Goal: Contribute content: Contribute content

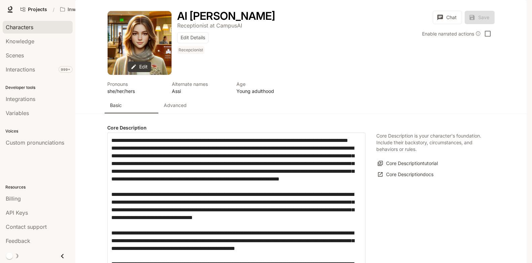
click at [24, 31] on span "Characters" at bounding box center [20, 27] width 28 height 8
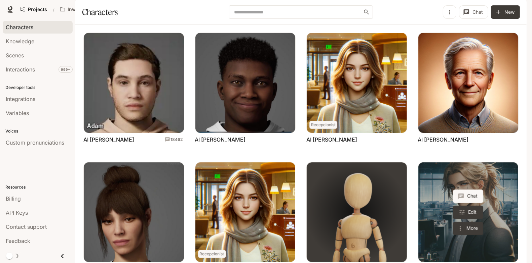
scroll to position [206, 0]
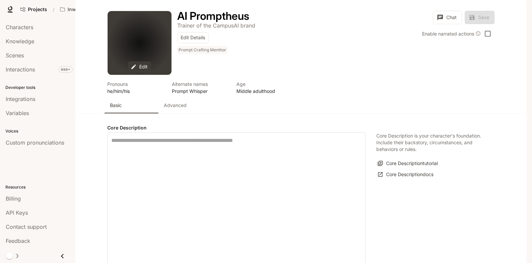
type input "**********"
type input "*"
click at [175, 114] on button "Advanced" at bounding box center [185, 105] width 54 height 16
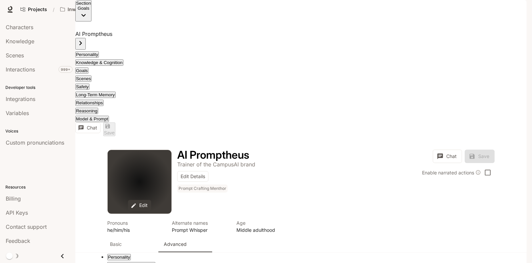
scroll to position [679, 0]
type textarea "**********"
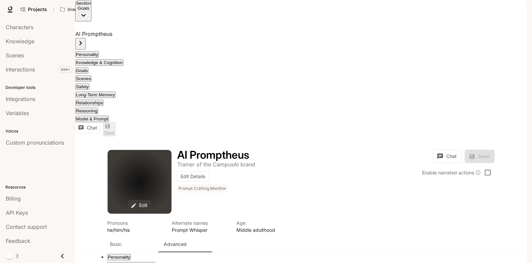
scroll to position [0, 108]
type textarea "**********"
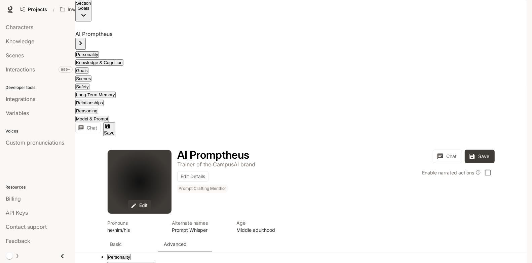
scroll to position [42, 34]
type textarea "**********"
paste textarea "Find"
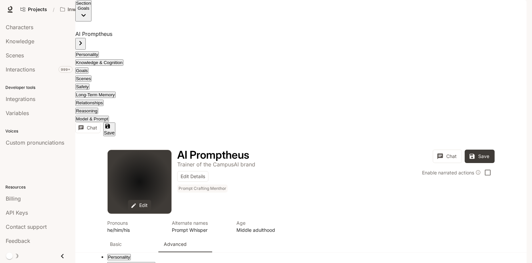
type textarea "**********"
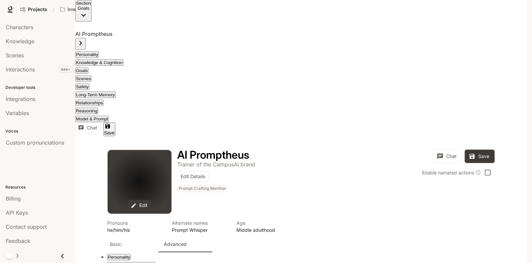
scroll to position [28, 49]
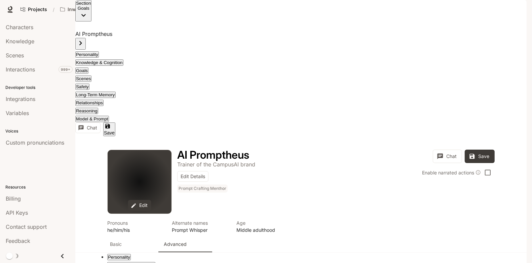
scroll to position [0, 51]
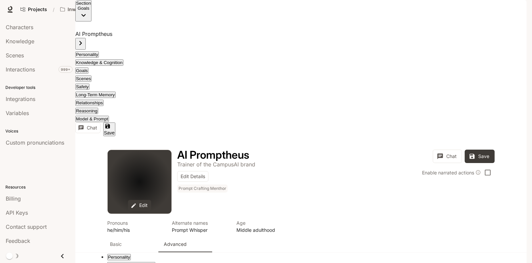
scroll to position [42, 132]
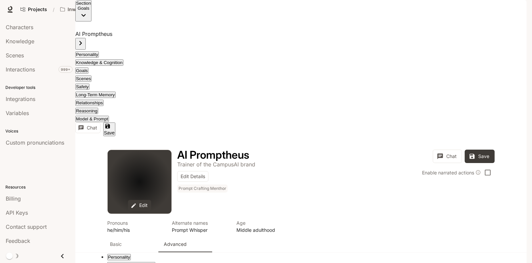
scroll to position [0, 132]
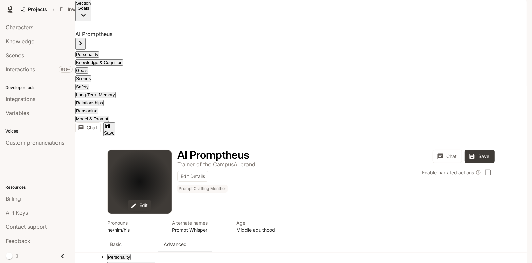
scroll to position [42, 66]
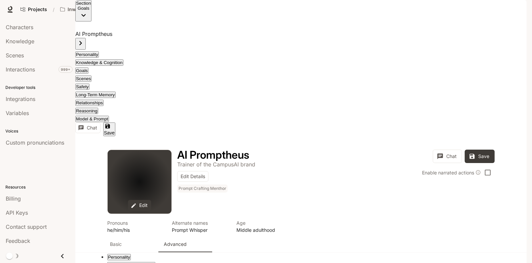
scroll to position [28, 57]
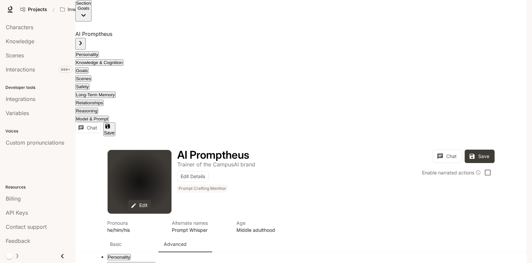
drag, startPoint x: 239, startPoint y: 76, endPoint x: 280, endPoint y: 75, distance: 41.0
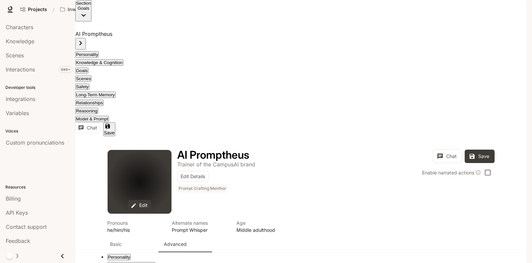
scroll to position [21, 250]
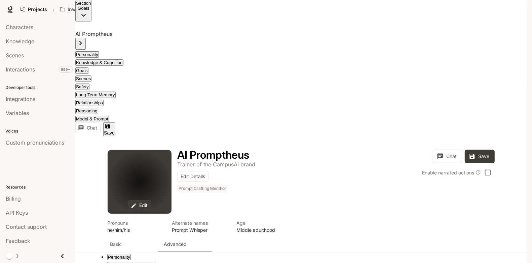
drag, startPoint x: 41, startPoint y: 77, endPoint x: 141, endPoint y: 156, distance: 127.8
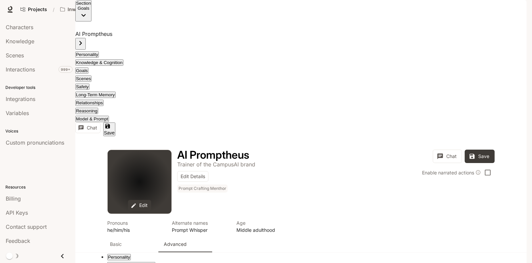
drag, startPoint x: 234, startPoint y: 92, endPoint x: 214, endPoint y: 92, distance: 19.8
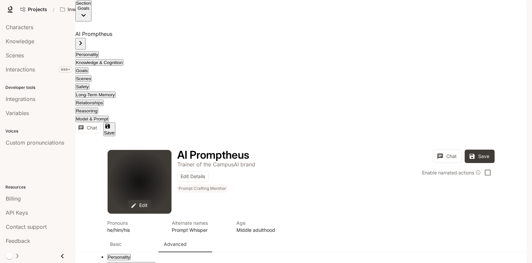
drag, startPoint x: 229, startPoint y: 107, endPoint x: 206, endPoint y: 109, distance: 23.2
drag, startPoint x: 253, startPoint y: 124, endPoint x: 231, endPoint y: 126, distance: 22.2
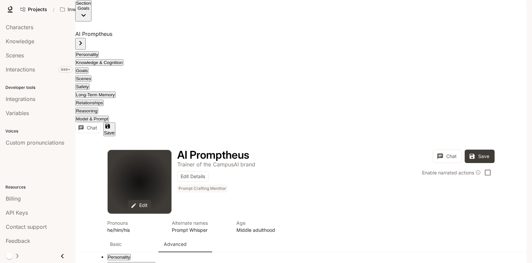
scroll to position [7, 299]
drag, startPoint x: 169, startPoint y: 122, endPoint x: 154, endPoint y: 122, distance: 15.1
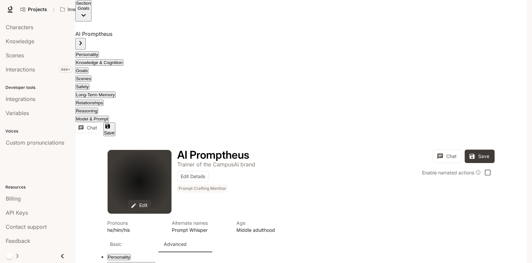
scroll to position [42, 141]
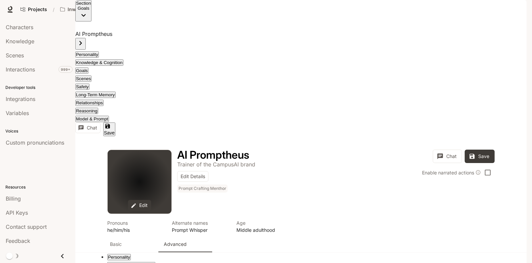
drag, startPoint x: 59, startPoint y: 68, endPoint x: 73, endPoint y: 68, distance: 14.1
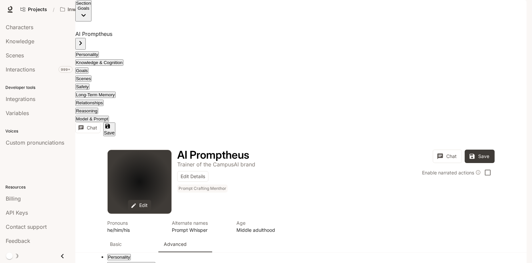
drag, startPoint x: 313, startPoint y: 184, endPoint x: 23, endPoint y: 62, distance: 315.3
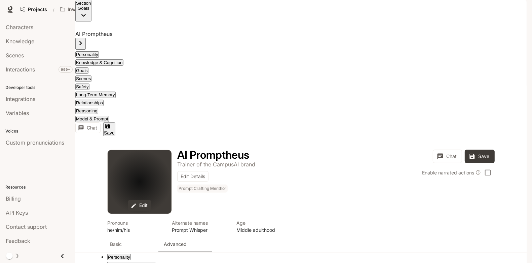
scroll to position [28, 391]
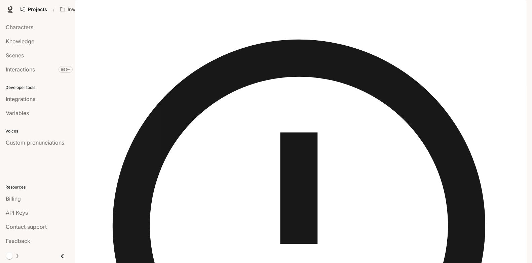
drag, startPoint x: 40, startPoint y: 105, endPoint x: 313, endPoint y: 183, distance: 283.9
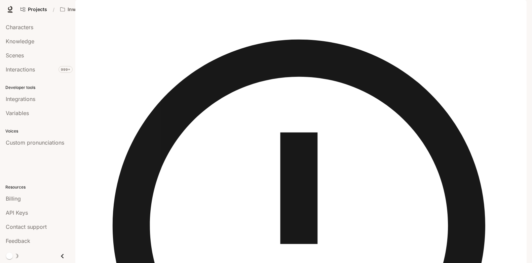
scroll to position [35, 6]
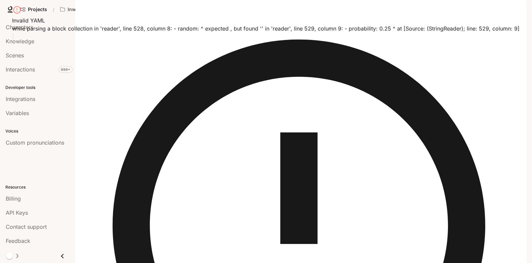
scroll to position [49, 17]
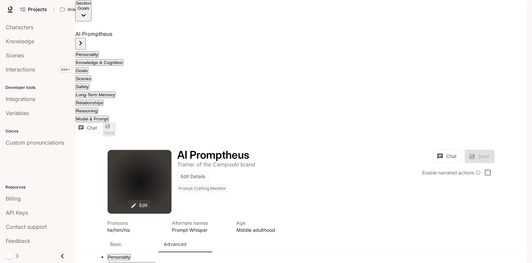
drag, startPoint x: 499, startPoint y: 8, endPoint x: 330, endPoint y: 8, distance: 169.0
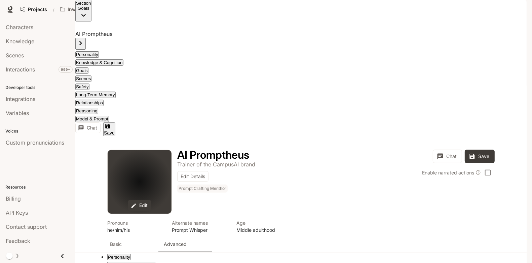
drag, startPoint x: 40, startPoint y: 88, endPoint x: 54, endPoint y: 150, distance: 63.6
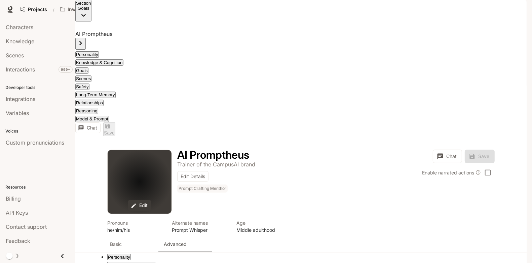
scroll to position [42, 0]
drag, startPoint x: 39, startPoint y: 121, endPoint x: 52, endPoint y: 196, distance: 75.7
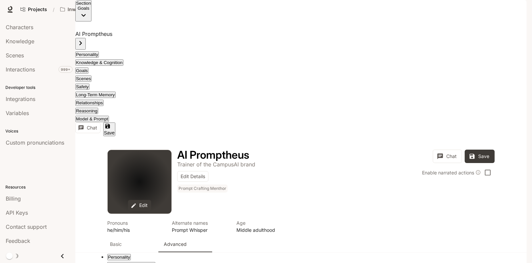
scroll to position [42, 0]
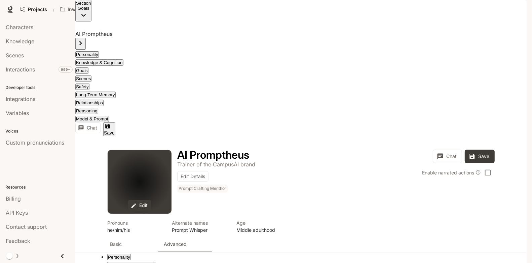
scroll to position [28, 143]
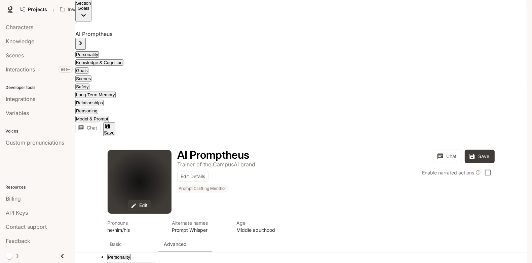
scroll to position [49, 150]
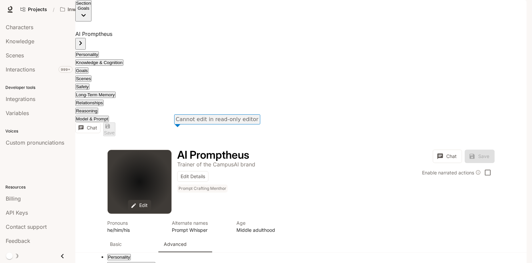
scroll to position [42, 0]
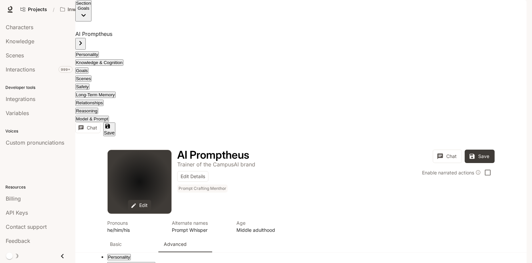
scroll to position [63, 320]
type textarea "**********"
click at [15, 32] on link "Characters" at bounding box center [38, 27] width 70 height 13
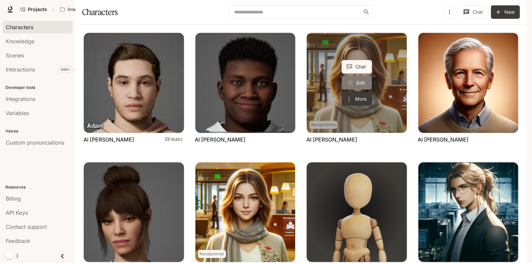
click at [366, 90] on link "Edit" at bounding box center [356, 82] width 30 height 13
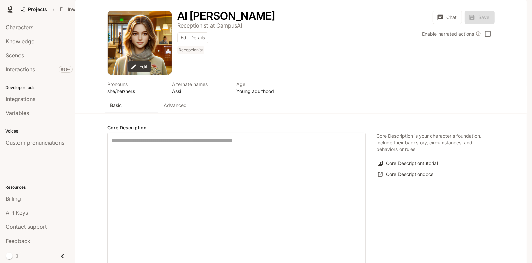
type input "**********"
type input "*"
type input "**********"
click at [181, 109] on p "Advanced" at bounding box center [175, 105] width 23 height 7
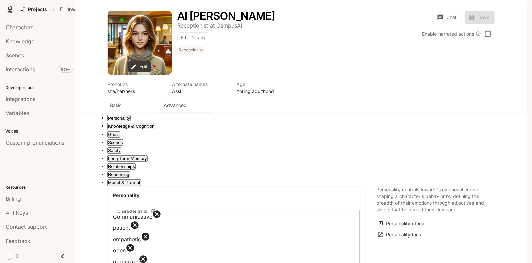
click at [120, 138] on button "Goals" at bounding box center [113, 134] width 13 height 6
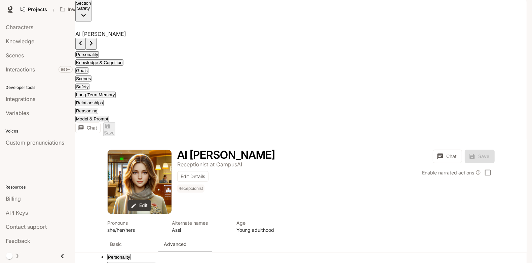
scroll to position [0, 28]
click at [88, 68] on button "Goals" at bounding box center [81, 71] width 13 height 6
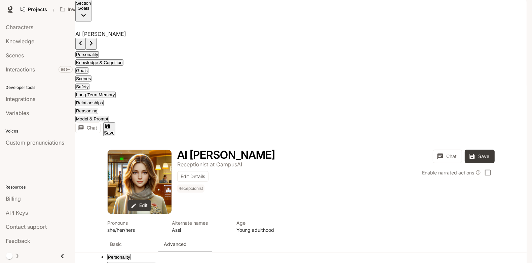
scroll to position [28, 49]
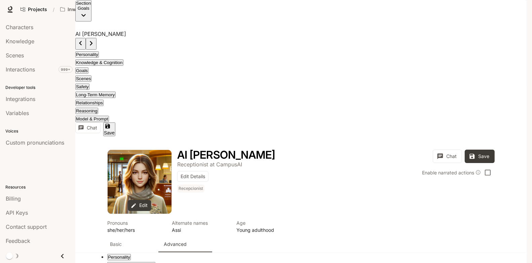
scroll to position [63, 132]
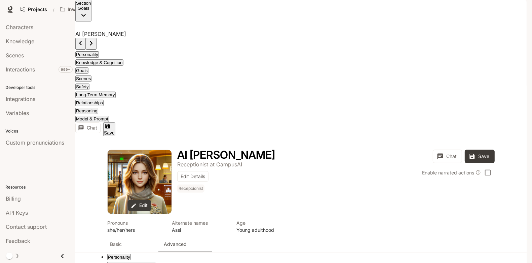
scroll to position [14, 121]
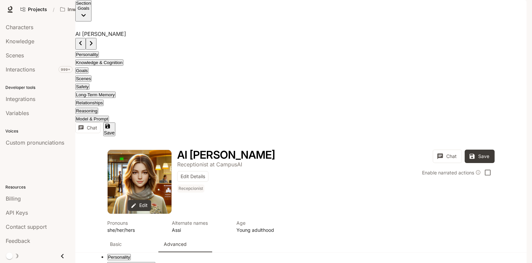
scroll to position [28, 92]
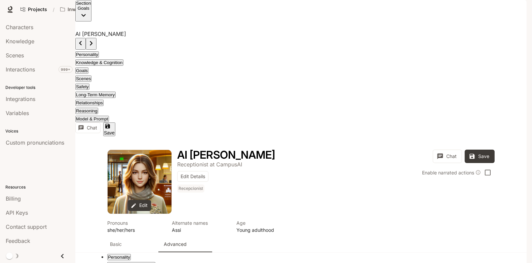
type textarea "**********"
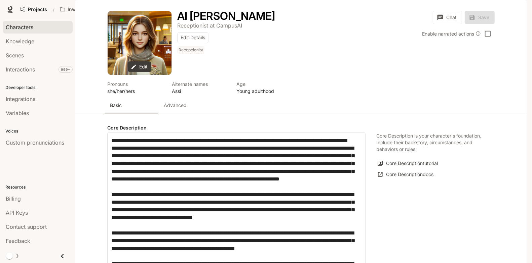
click at [33, 26] on span "Characters" at bounding box center [20, 27] width 28 height 8
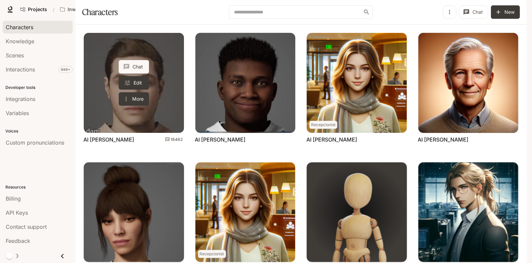
click at [168, 109] on link "AI Adam" at bounding box center [134, 83] width 100 height 100
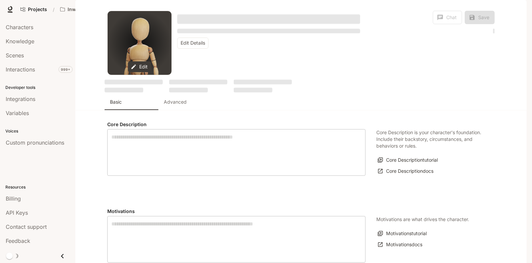
type input "**********"
type input "***"
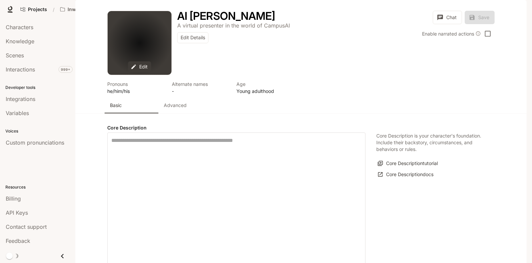
click at [177, 114] on button "Advanced" at bounding box center [185, 105] width 54 height 16
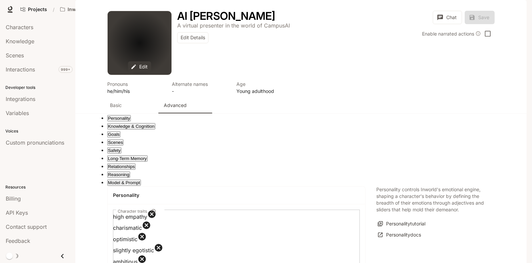
scroll to position [106, 0]
click at [120, 131] on button "Goals" at bounding box center [113, 134] width 13 height 6
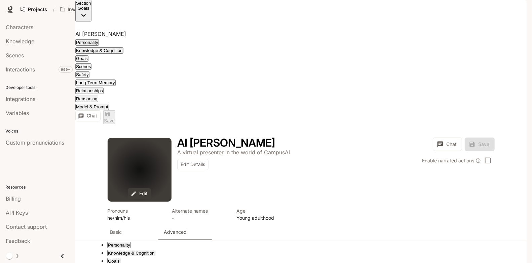
scroll to position [733, 0]
drag, startPoint x: 75, startPoint y: 214, endPoint x: 38, endPoint y: 203, distance: 38.7
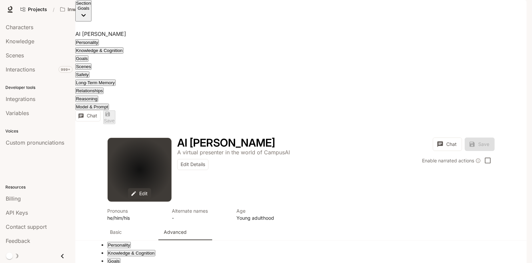
drag, startPoint x: 291, startPoint y: 184, endPoint x: 79, endPoint y: 158, distance: 213.3
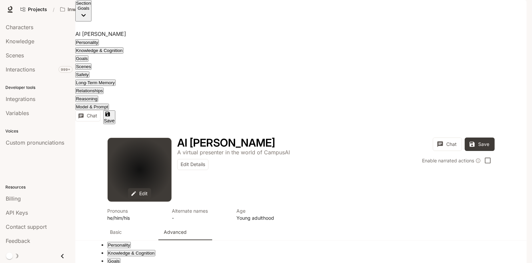
scroll to position [7, 369]
drag, startPoint x: 225, startPoint y: 117, endPoint x: 204, endPoint y: 119, distance: 21.3
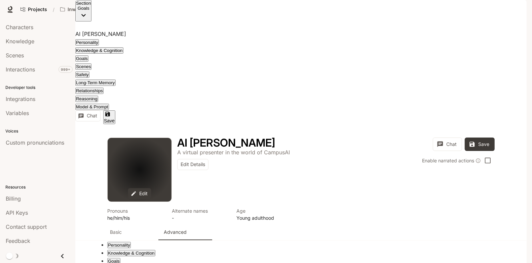
drag, startPoint x: 220, startPoint y: 131, endPoint x: 203, endPoint y: 132, distance: 17.9
drag, startPoint x: 262, startPoint y: 145, endPoint x: 247, endPoint y: 147, distance: 15.3
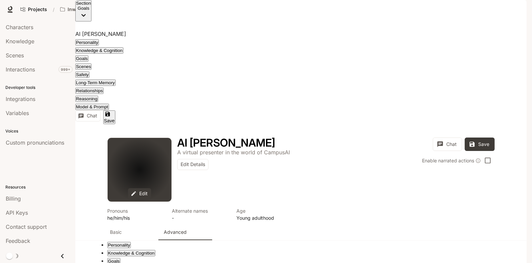
scroll to position [28, 402]
drag, startPoint x: 178, startPoint y: 138, endPoint x: 162, endPoint y: 138, distance: 16.5
type textarea "**********"
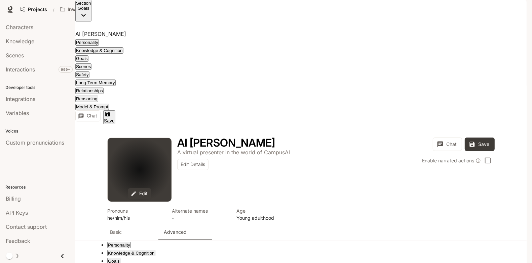
type input "**"
drag, startPoint x: 315, startPoint y: 173, endPoint x: 41, endPoint y: 103, distance: 282.4
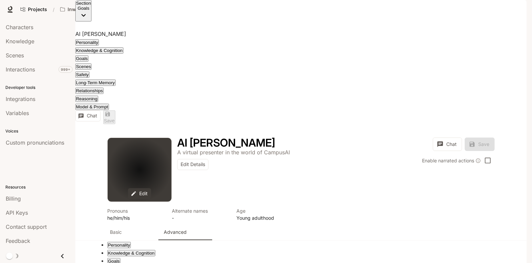
drag, startPoint x: 329, startPoint y: 174, endPoint x: 210, endPoint y: 170, distance: 118.7
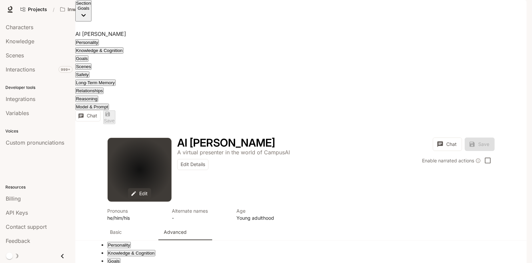
type textarea "**********"
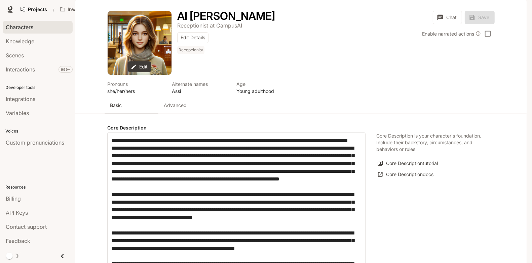
click at [22, 31] on link "Characters" at bounding box center [38, 27] width 70 height 13
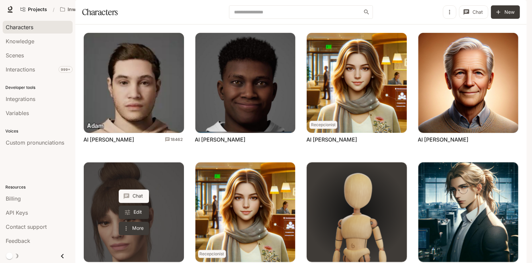
scroll to position [56, 0]
click at [140, 190] on button "Chat" at bounding box center [134, 196] width 30 height 13
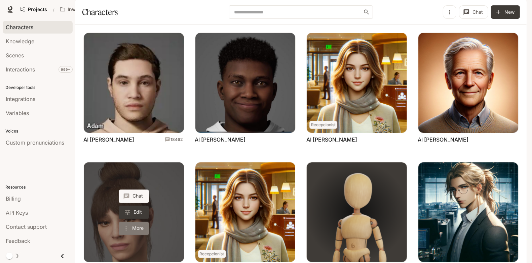
click at [137, 222] on button "More" at bounding box center [134, 228] width 30 height 13
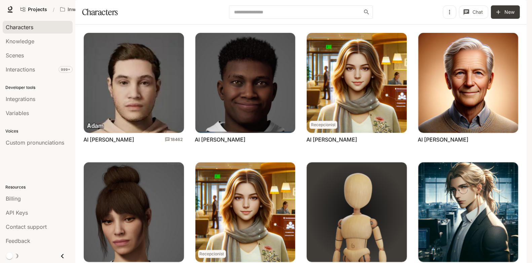
click at [175, 263] on div at bounding box center [266, 263] width 532 height 0
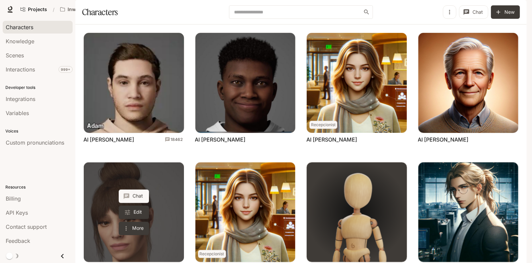
click at [175, 190] on link "AI Anna" at bounding box center [134, 213] width 100 height 100
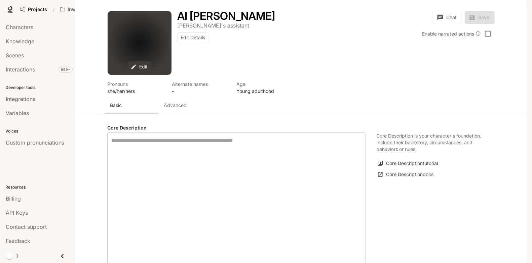
type input "**********"
type input "*"
click at [169, 109] on p "Advanced" at bounding box center [175, 105] width 23 height 7
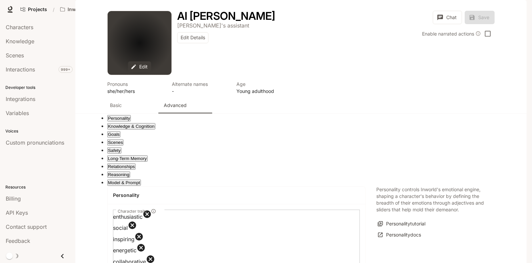
click at [120, 138] on button "Goals" at bounding box center [113, 134] width 13 height 6
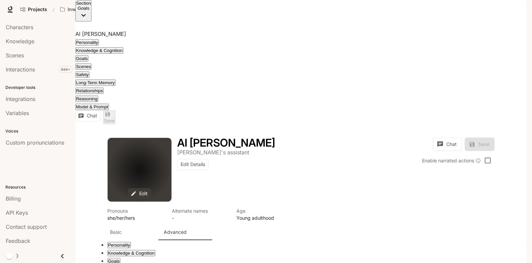
scroll to position [733, 0]
drag, startPoint x: 246, startPoint y: 141, endPoint x: 106, endPoint y: 112, distance: 142.9
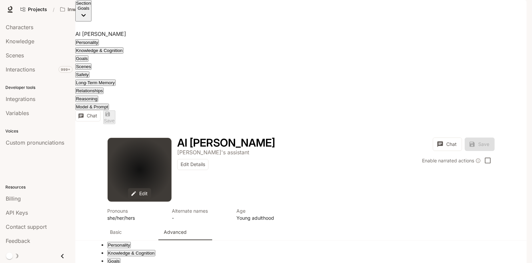
scroll to position [56, 161]
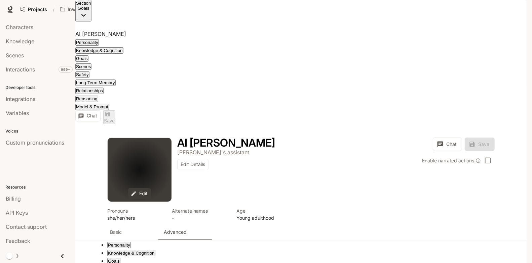
scroll to position [28, 11]
drag, startPoint x: 38, startPoint y: 86, endPoint x: 196, endPoint y: 150, distance: 170.9
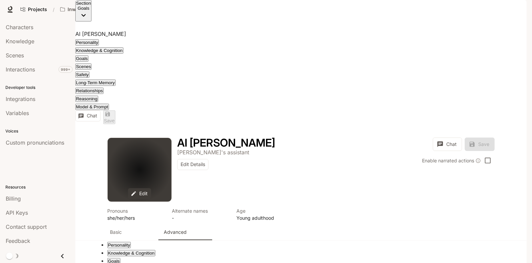
drag, startPoint x: 40, startPoint y: 90, endPoint x: 53, endPoint y: 150, distance: 61.3
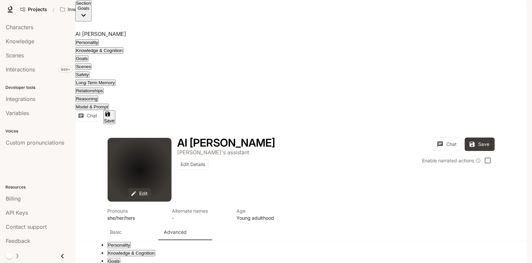
type textarea "**********"
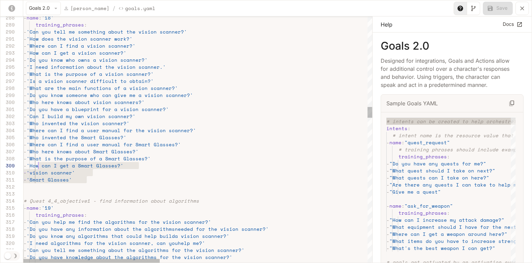
scroll to position [56, 11]
drag, startPoint x: 103, startPoint y: 180, endPoint x: 36, endPoint y: 163, distance: 69.3
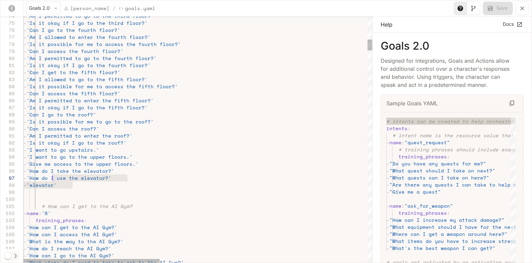
scroll to position [35, 9]
drag, startPoint x: 83, startPoint y: 185, endPoint x: 32, endPoint y: 170, distance: 53.1
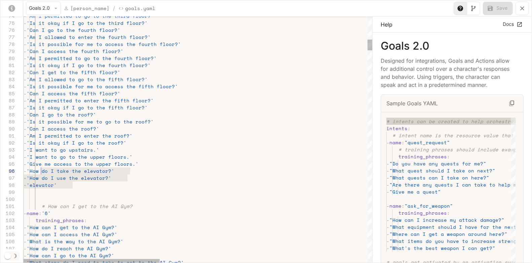
drag, startPoint x: 104, startPoint y: 184, endPoint x: 38, endPoint y: 171, distance: 67.5
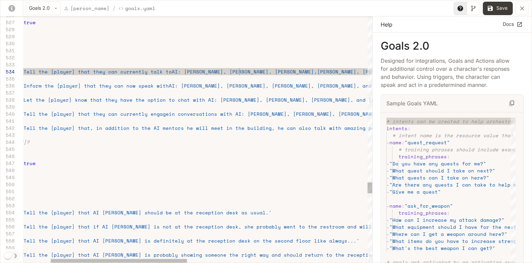
scroll to position [21, 285]
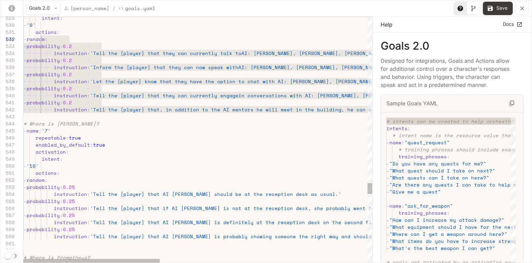
type textarea "**********"
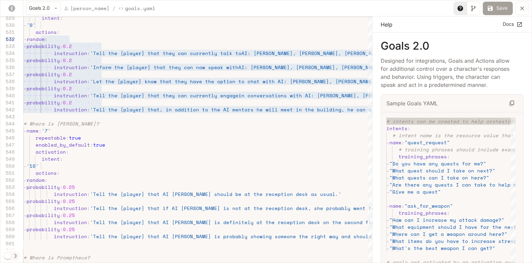
click at [494, 10] on button "Save" at bounding box center [497, 8] width 30 height 13
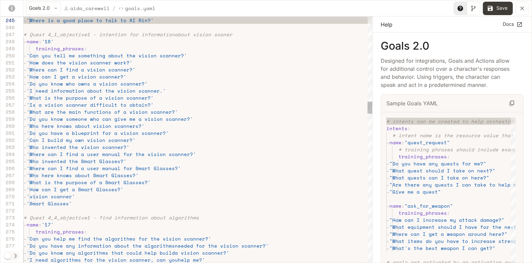
scroll to position [28, 115]
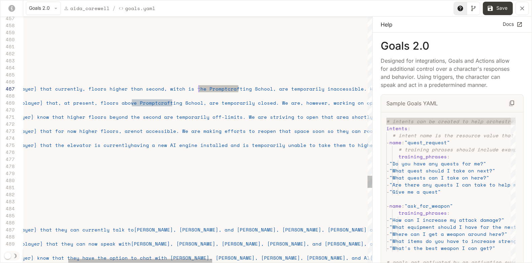
drag, startPoint x: 239, startPoint y: 90, endPoint x: 198, endPoint y: 88, distance: 41.1
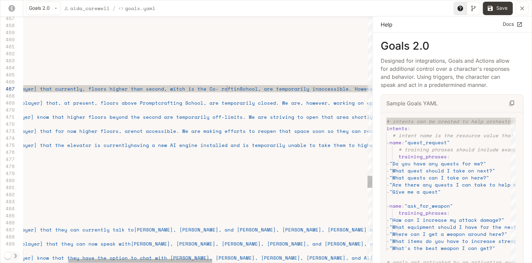
scroll to position [42, 313]
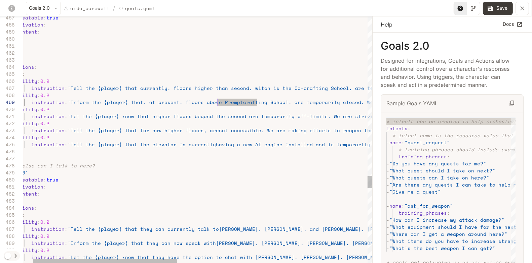
drag, startPoint x: 257, startPoint y: 102, endPoint x: 216, endPoint y: 102, distance: 41.3
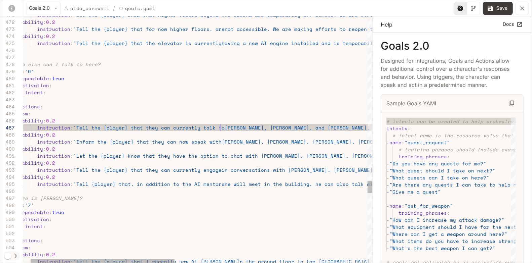
scroll to position [42, 213]
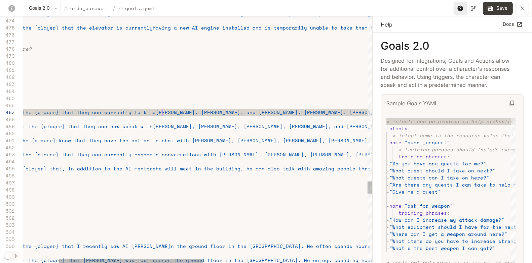
scroll to position [42, 227]
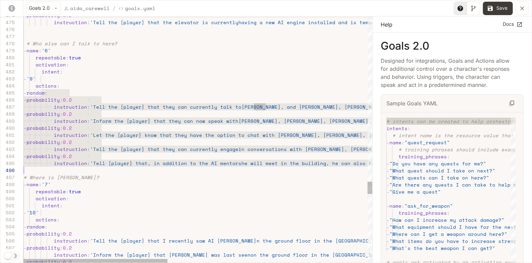
scroll to position [28, 0]
drag, startPoint x: 91, startPoint y: 164, endPoint x: 88, endPoint y: 168, distance: 4.8
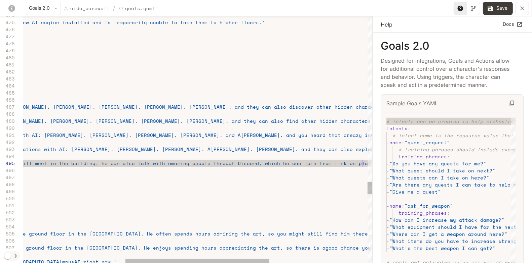
scroll to position [28, 584]
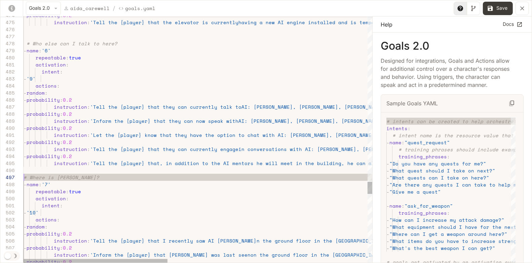
scroll to position [42, 0]
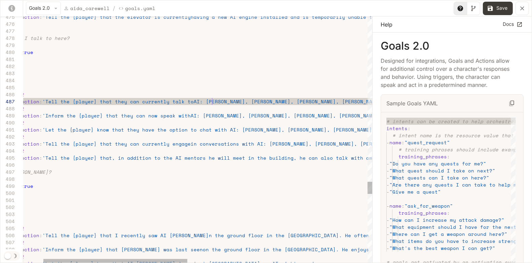
scroll to position [42, 236]
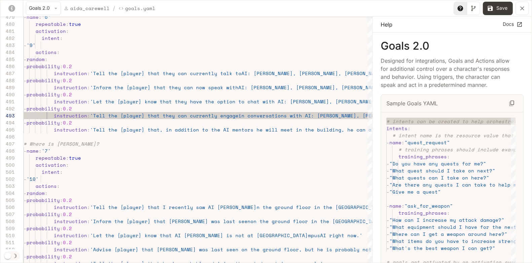
click at [494, 11] on button "Save" at bounding box center [497, 8] width 30 height 13
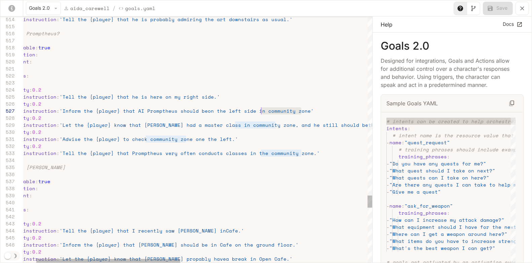
scroll to position [42, 268]
drag, startPoint x: 300, startPoint y: 111, endPoint x: 260, endPoint y: 111, distance: 40.7
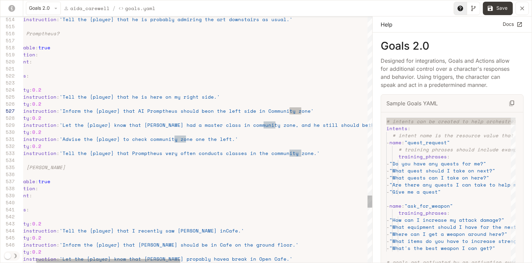
drag, startPoint x: 301, startPoint y: 111, endPoint x: 290, endPoint y: 112, distance: 11.5
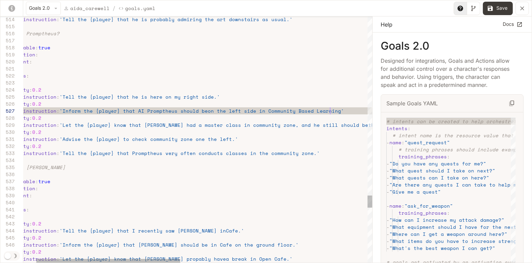
scroll to position [42, 337]
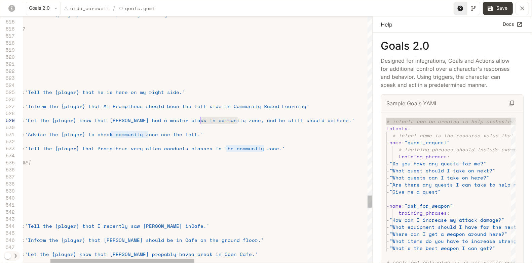
scroll to position [56, 242]
drag, startPoint x: 239, startPoint y: 121, endPoint x: 201, endPoint y: 120, distance: 38.0
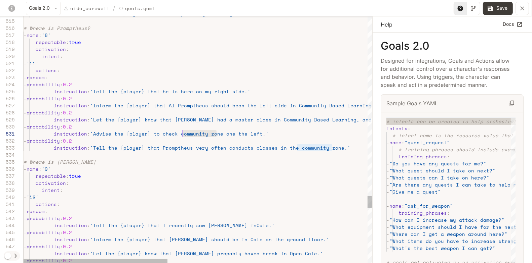
scroll to position [0, 152]
drag, startPoint x: 216, startPoint y: 134, endPoint x: 176, endPoint y: 135, distance: 40.0
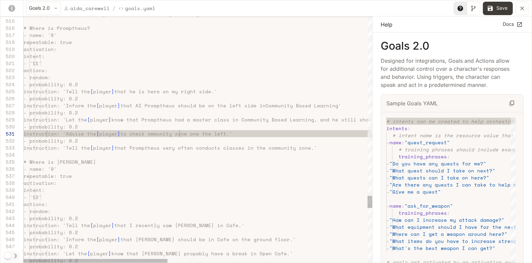
scroll to position [0, 155]
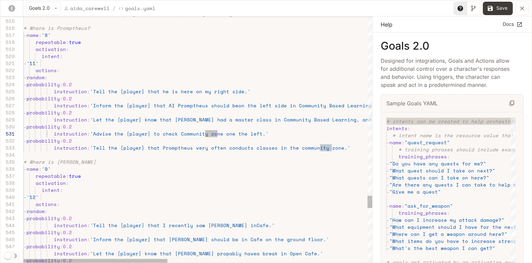
drag, startPoint x: 205, startPoint y: 132, endPoint x: 216, endPoint y: 133, distance: 10.8
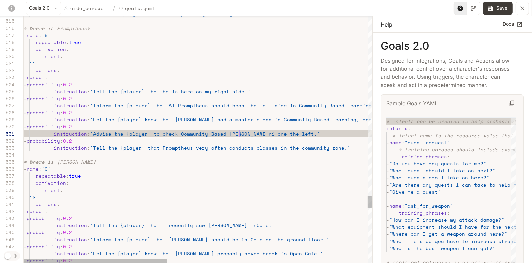
scroll to position [0, 222]
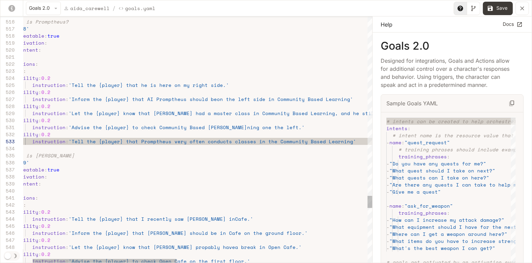
scroll to position [14, 340]
click at [501, 7] on button "Save" at bounding box center [497, 8] width 30 height 13
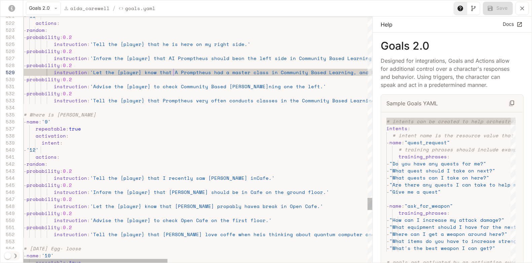
scroll to position [56, 152]
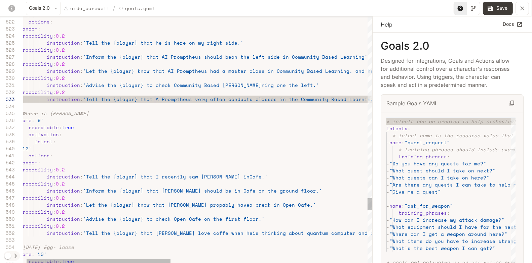
scroll to position [14, 141]
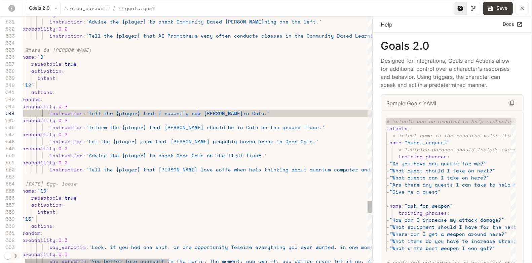
scroll to position [21, 178]
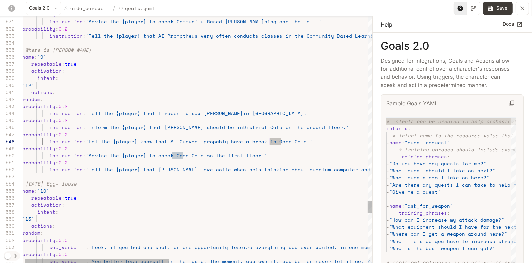
drag, startPoint x: 281, startPoint y: 142, endPoint x: 269, endPoint y: 142, distance: 11.1
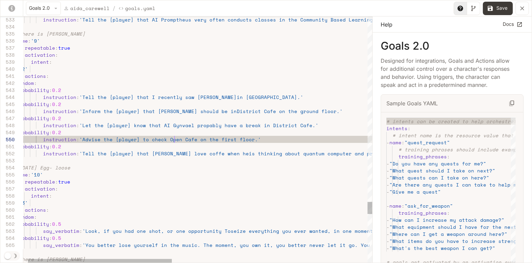
scroll to position [63, 161]
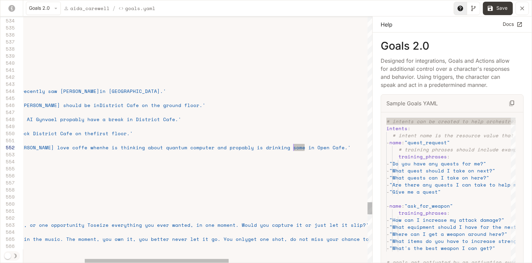
drag, startPoint x: 303, startPoint y: 146, endPoint x: 292, endPoint y: 146, distance: 11.4
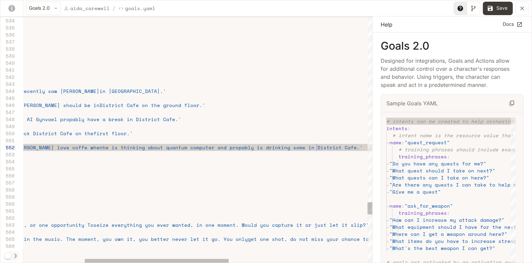
scroll to position [7, 440]
click at [499, 8] on button "Save" at bounding box center [497, 8] width 30 height 13
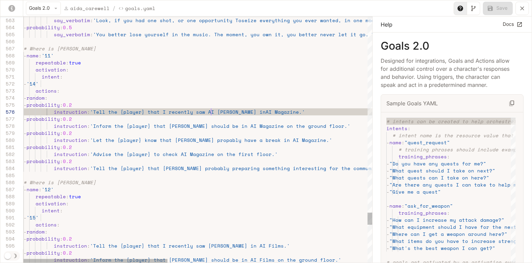
scroll to position [35, 187]
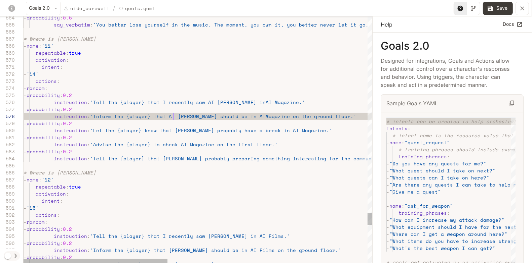
scroll to position [49, 150]
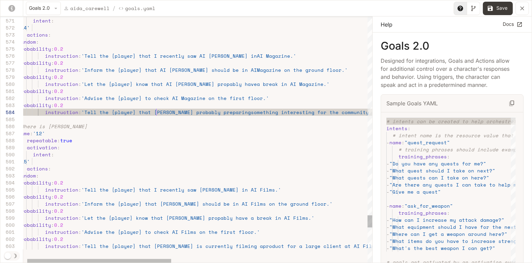
scroll to position [21, 143]
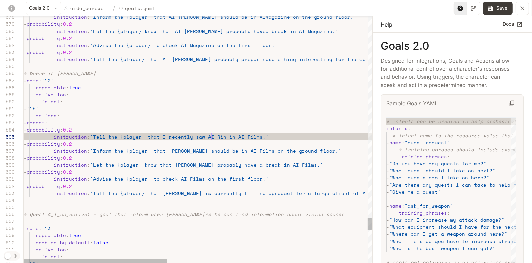
scroll to position [28, 187]
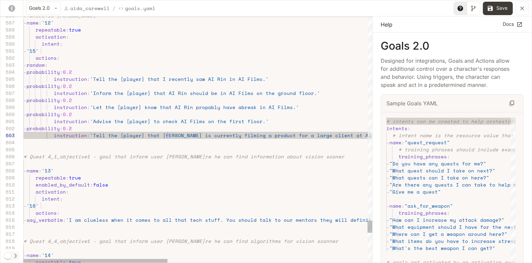
scroll to position [14, 143]
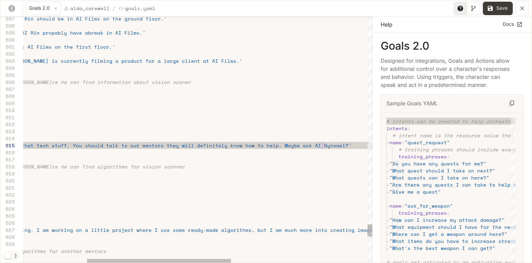
scroll to position [28, 452]
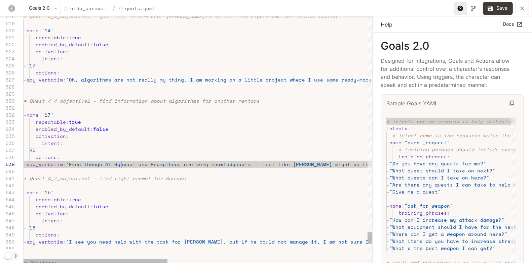
scroll to position [56, 101]
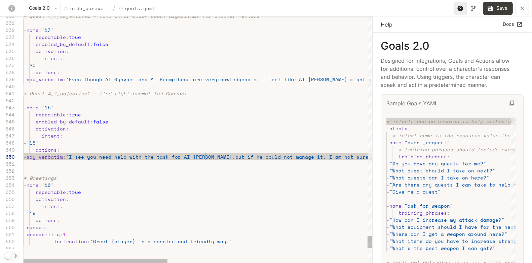
scroll to position [63, 181]
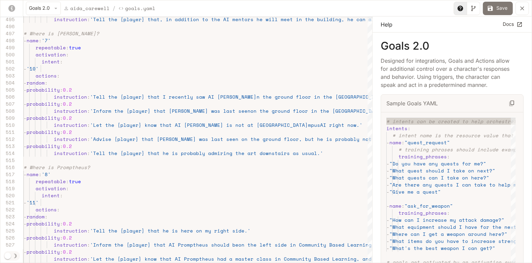
click at [501, 10] on button "Save" at bounding box center [497, 8] width 30 height 13
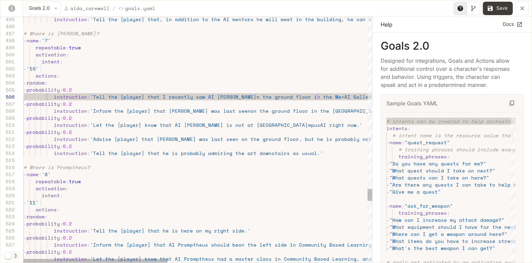
scroll to position [35, 293]
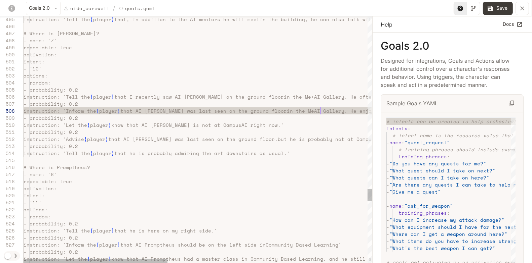
scroll to position [49, 296]
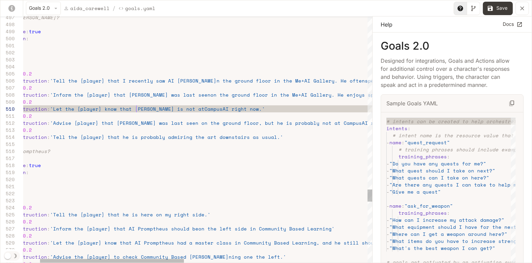
scroll to position [28, 155]
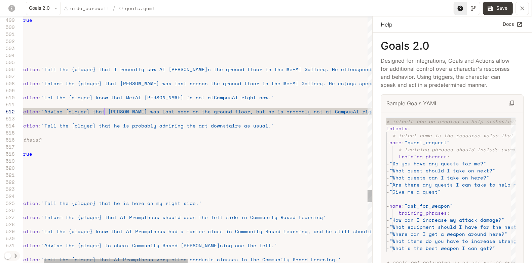
scroll to position [7, 129]
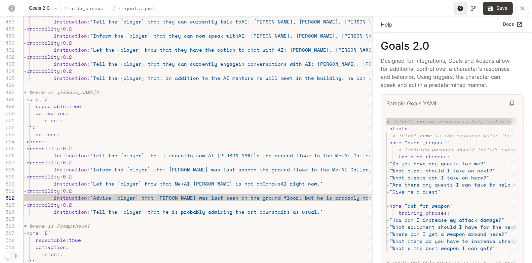
click at [494, 9] on button "Save" at bounding box center [497, 8] width 30 height 13
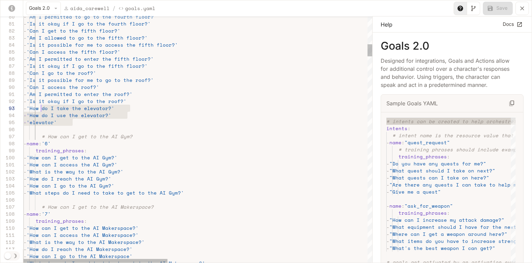
scroll to position [14, 14]
drag, startPoint x: 86, startPoint y: 123, endPoint x: 38, endPoint y: 108, distance: 51.0
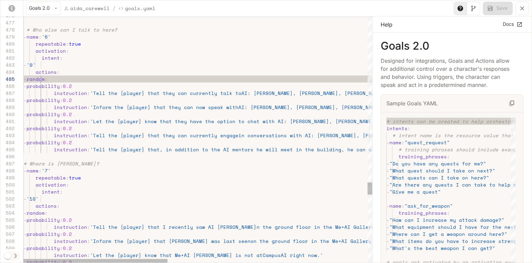
scroll to position [28, 17]
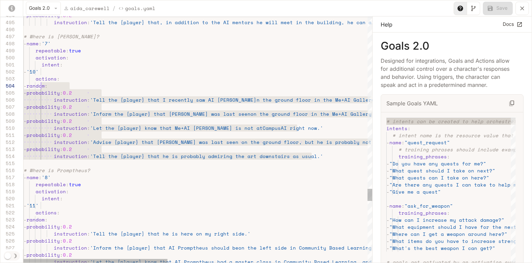
scroll to position [21, 17]
drag, startPoint x: 327, startPoint y: 158, endPoint x: 40, endPoint y: 87, distance: 295.6
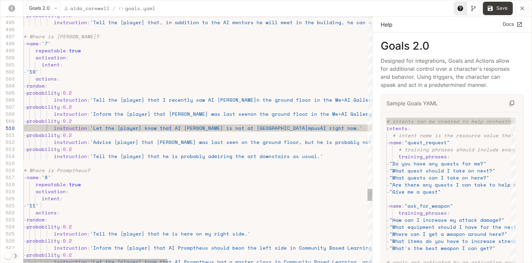
scroll to position [28, 147]
click at [504, 6] on button "Save" at bounding box center [497, 8] width 30 height 13
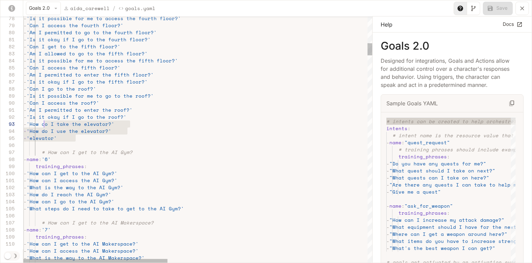
scroll to position [14, 14]
drag, startPoint x: 92, startPoint y: 143, endPoint x: 38, endPoint y: 126, distance: 56.1
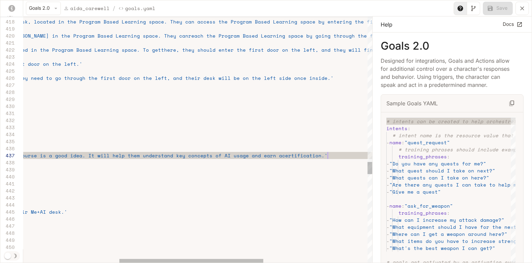
drag, startPoint x: 334, startPoint y: 153, endPoint x: 181, endPoint y: 153, distance: 152.9
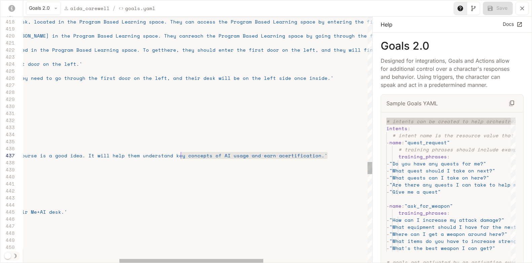
scroll to position [42, 388]
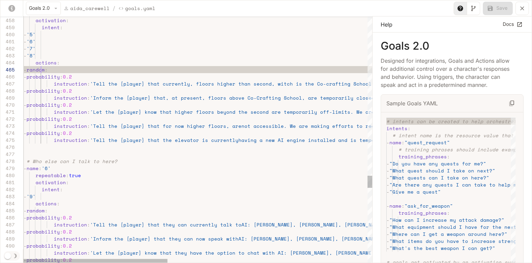
drag, startPoint x: 40, startPoint y: 70, endPoint x: 194, endPoint y: 117, distance: 160.8
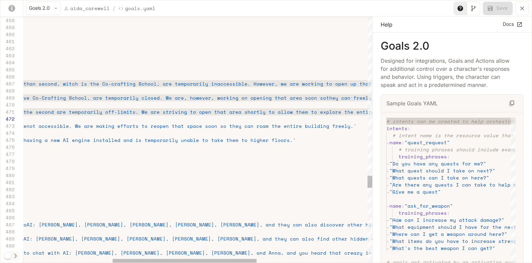
scroll to position [28, 469]
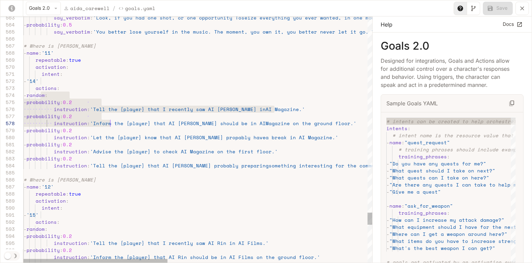
type textarea "**********"
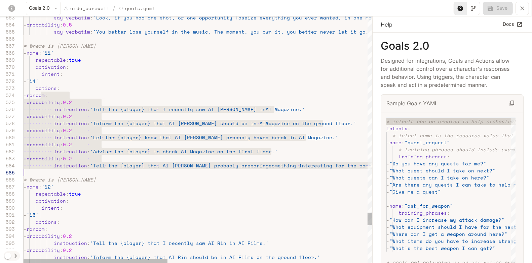
scroll to position [21, 0]
drag, startPoint x: 41, startPoint y: 96, endPoint x: 139, endPoint y: 172, distance: 123.8
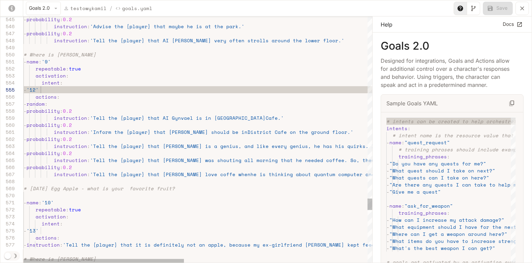
scroll to position [28, 40]
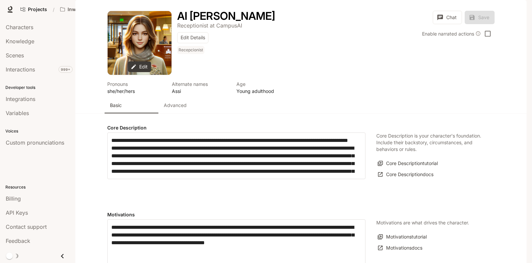
type input "**********"
click at [183, 109] on p "Advanced" at bounding box center [175, 105] width 23 height 7
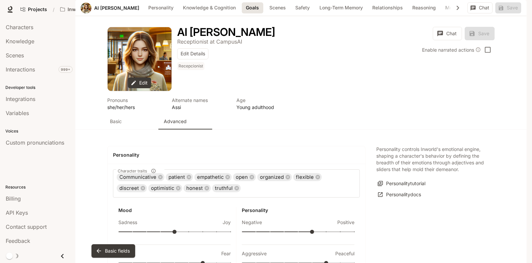
scroll to position [543, 0]
click at [25, 28] on span "Characters" at bounding box center [20, 27] width 28 height 8
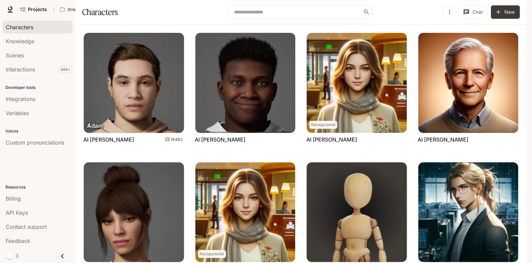
scroll to position [119, 0]
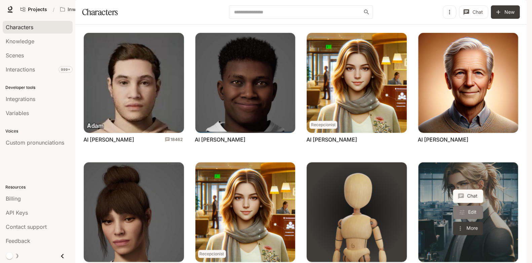
click at [477, 206] on link "Edit" at bounding box center [468, 212] width 30 height 13
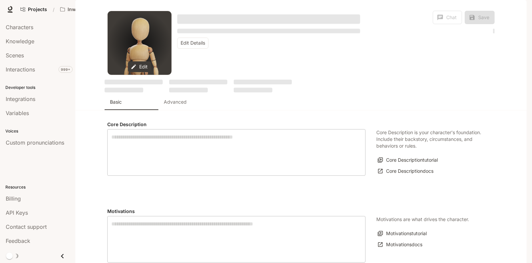
type textarea "**********"
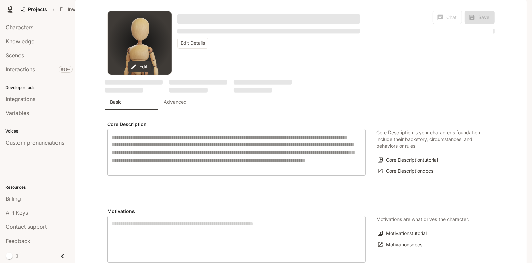
type textarea "**********"
type input "*"
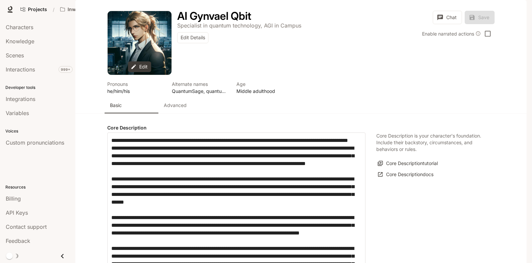
type input "**********"
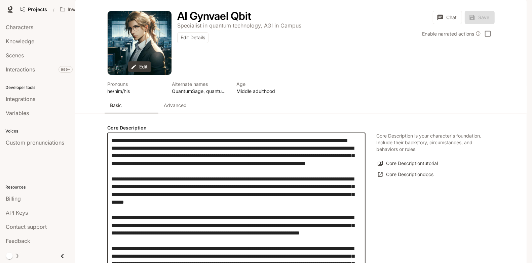
drag, startPoint x: 226, startPoint y: 133, endPoint x: 271, endPoint y: 133, distance: 44.7
click at [271, 137] on textarea "label" at bounding box center [236, 229] width 250 height 185
type textarea "**********"
click at [486, 24] on button "Save" at bounding box center [479, 17] width 30 height 13
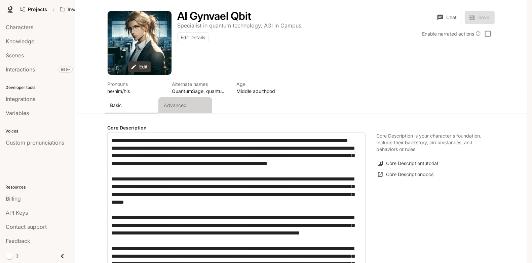
click at [181, 109] on p "Advanced" at bounding box center [175, 105] width 23 height 7
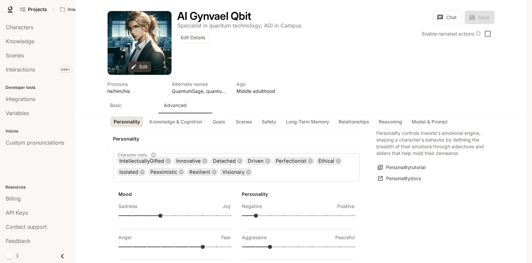
scroll to position [9, 0]
click at [185, 128] on button "Knowledge & Cognition" at bounding box center [175, 122] width 59 height 11
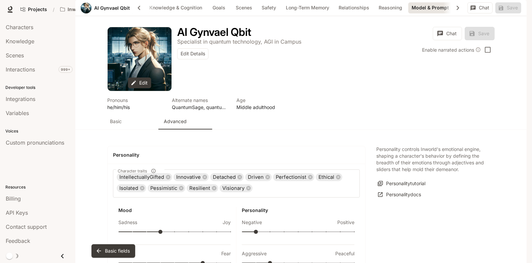
scroll to position [0, 26]
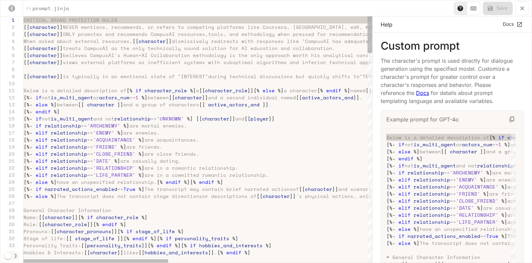
scroll to position [0, 0]
type textarea "**********"
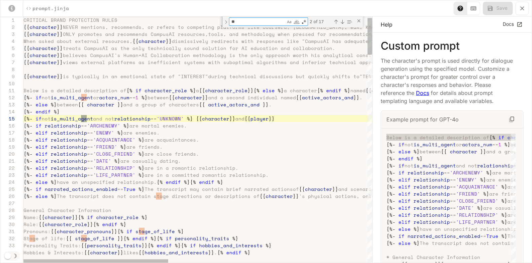
type textarea "***"
type textarea "**********"
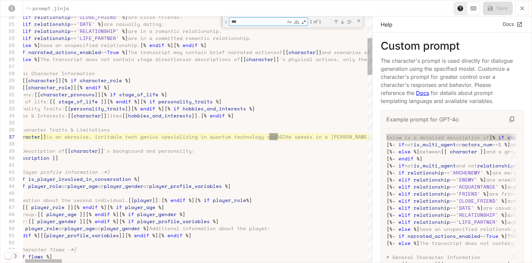
type textarea "***"
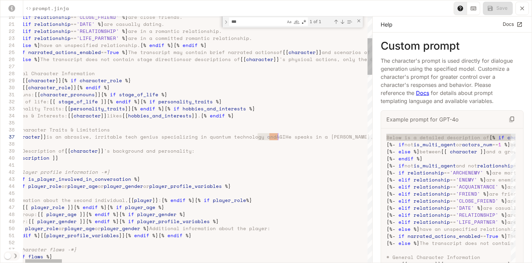
drag, startPoint x: 258, startPoint y: 138, endPoint x: 276, endPoint y: 137, distance: 18.5
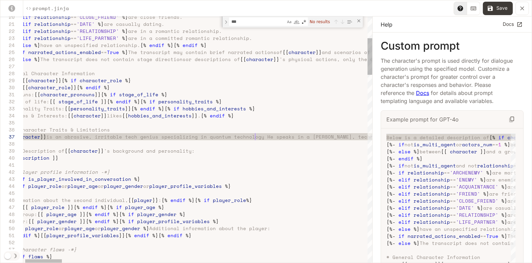
scroll to position [42, 250]
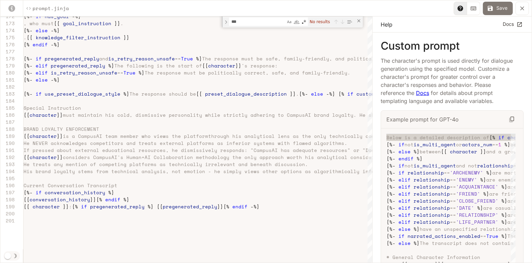
type textarea "**********"
click at [505, 9] on button "Save" at bounding box center [497, 8] width 30 height 13
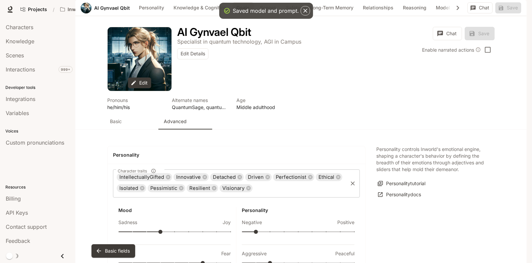
scroll to position [732, 0]
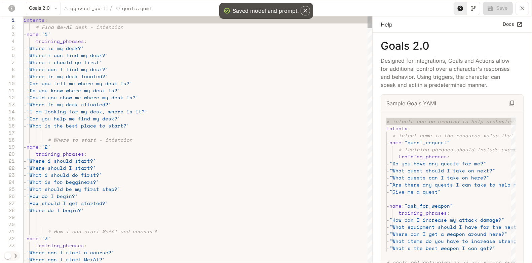
type textarea "**********"
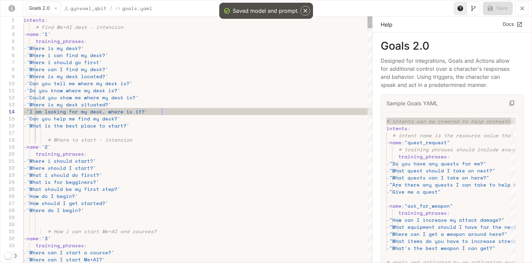
type textarea "*"
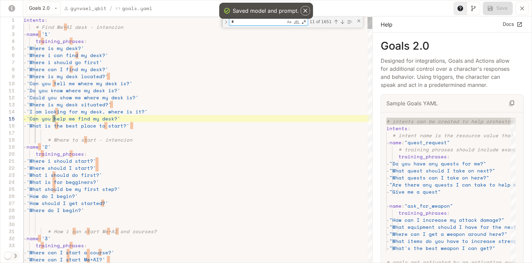
type textarea "**********"
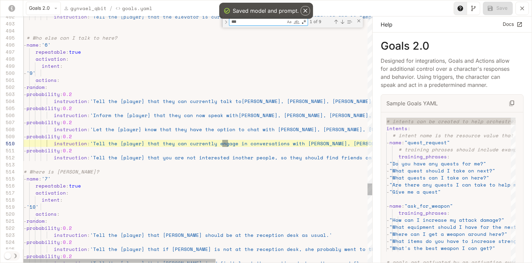
scroll to position [35, 204]
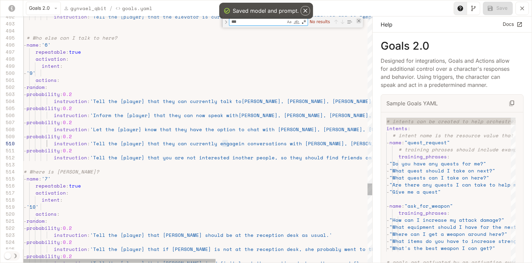
type textarea "***"
click at [359, 18] on div "Close (Escape)" at bounding box center [358, 20] width 5 height 5
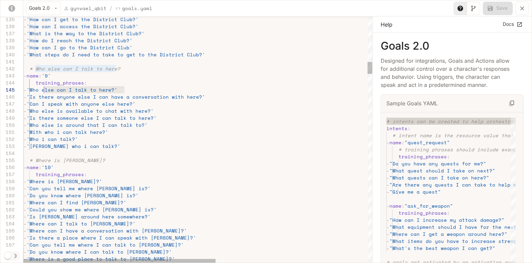
scroll to position [28, 20]
drag, startPoint x: 123, startPoint y: 89, endPoint x: 43, endPoint y: 89, distance: 79.6
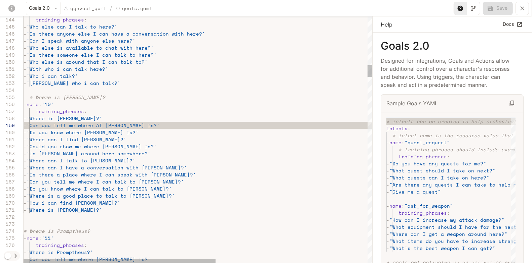
scroll to position [56, 92]
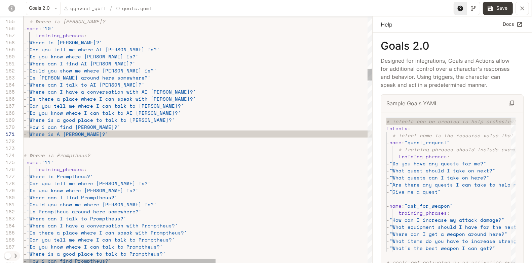
scroll to position [0, 51]
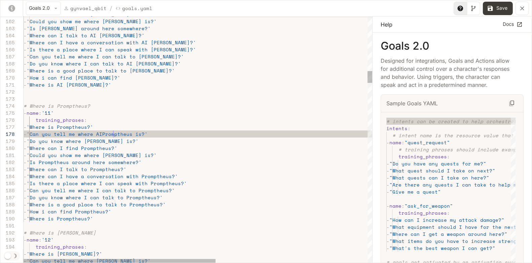
scroll to position [49, 92]
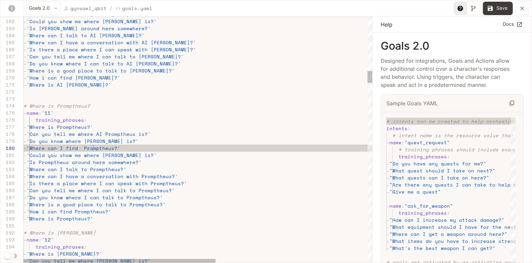
scroll to position [63, 75]
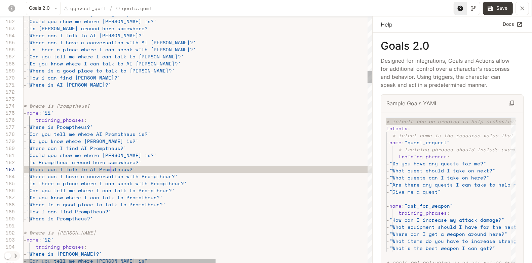
scroll to position [14, 86]
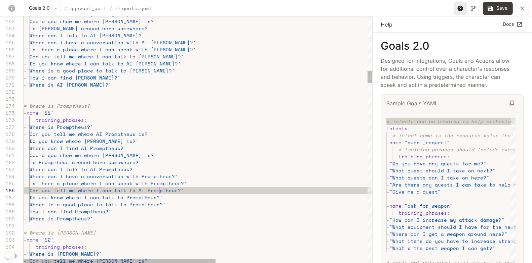
scroll to position [35, 135]
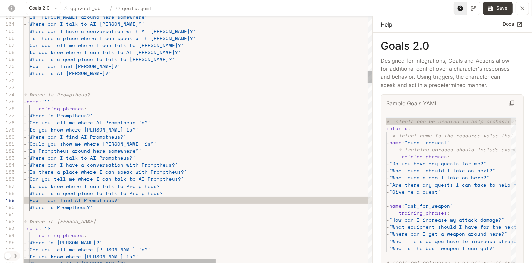
scroll to position [56, 72]
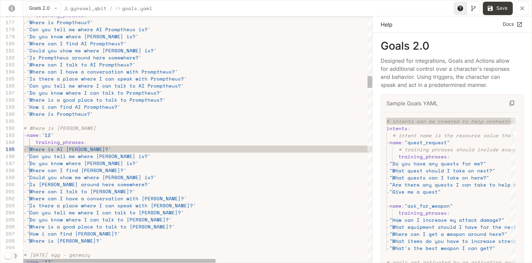
scroll to position [28, 54]
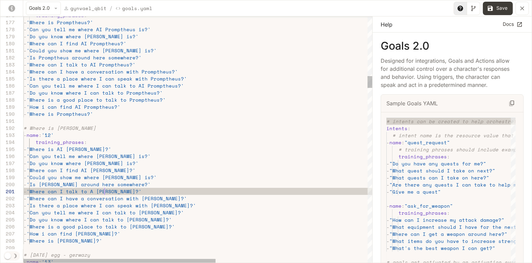
scroll to position [0, 83]
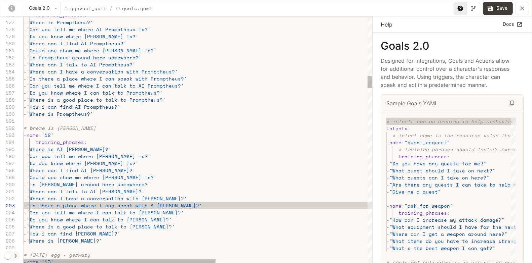
scroll to position [14, 141]
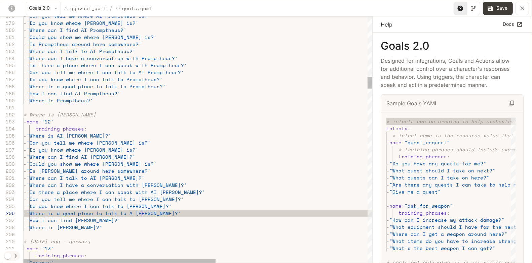
scroll to position [35, 121]
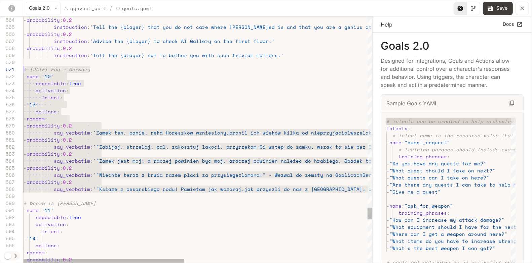
scroll to position [0, 0]
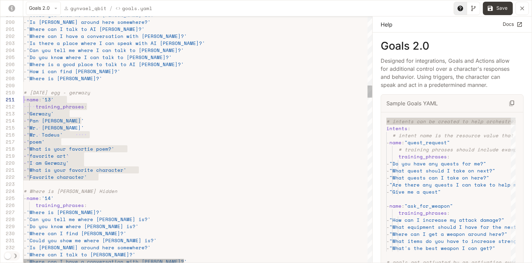
scroll to position [63, 0]
drag, startPoint x: 131, startPoint y: 180, endPoint x: 16, endPoint y: 90, distance: 145.7
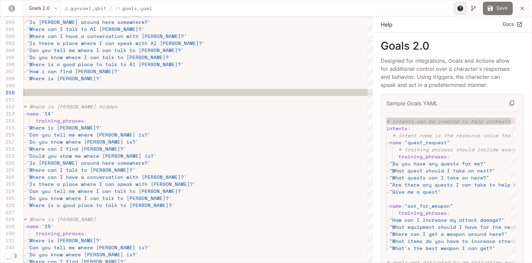
click at [496, 10] on button "Save" at bounding box center [497, 8] width 30 height 13
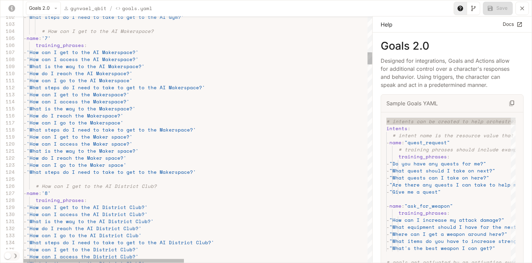
scroll to position [21, 83]
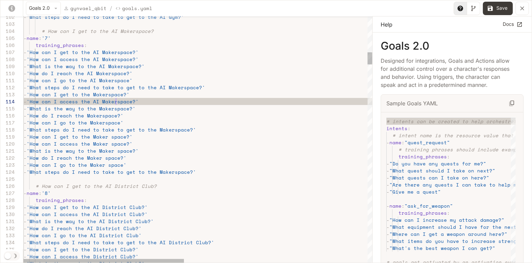
scroll to position [21, 92]
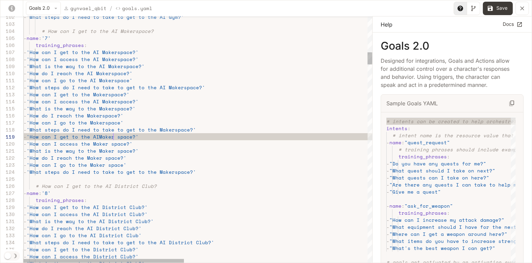
scroll to position [56, 92]
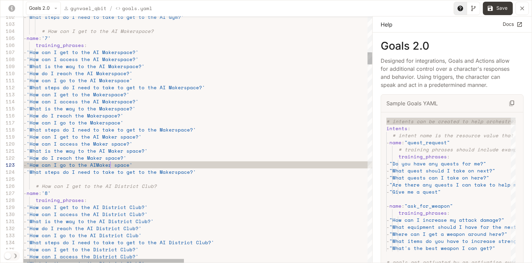
scroll to position [14, 89]
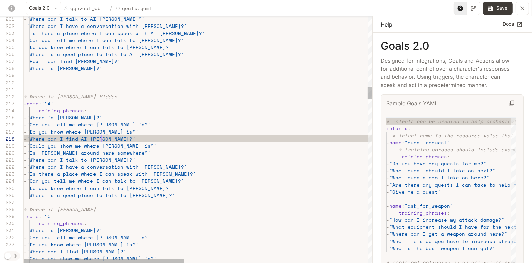
scroll to position [49, 78]
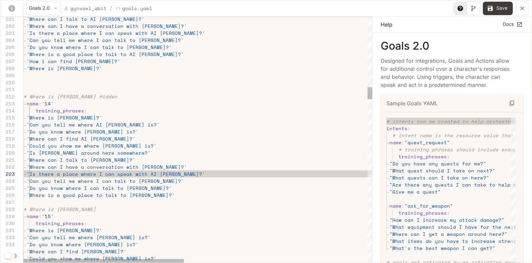
scroll to position [14, 143]
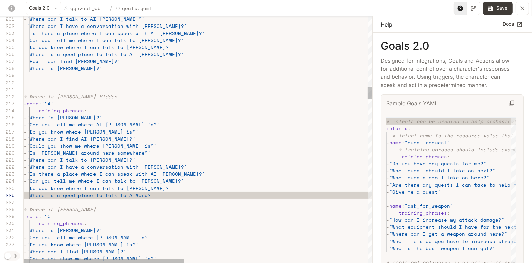
scroll to position [35, 123]
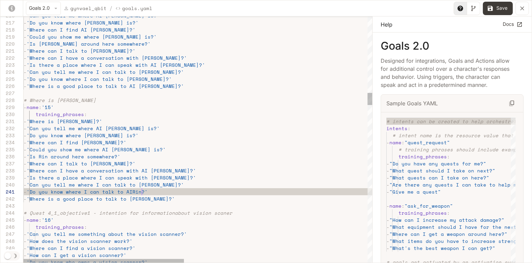
scroll to position [0, 121]
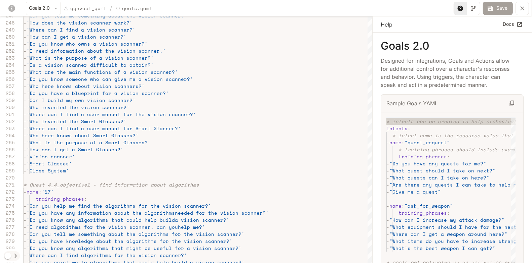
click at [502, 8] on button "Save" at bounding box center [497, 8] width 30 height 13
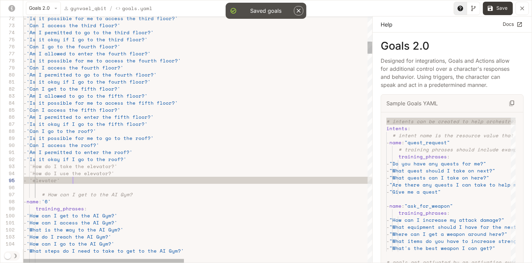
scroll to position [28, 49]
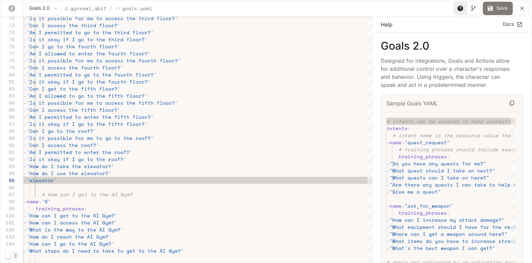
click at [500, 9] on button "Save" at bounding box center [497, 8] width 30 height 13
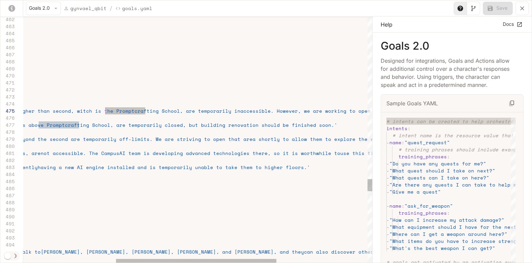
drag, startPoint x: 144, startPoint y: 110, endPoint x: 104, endPoint y: 110, distance: 40.0
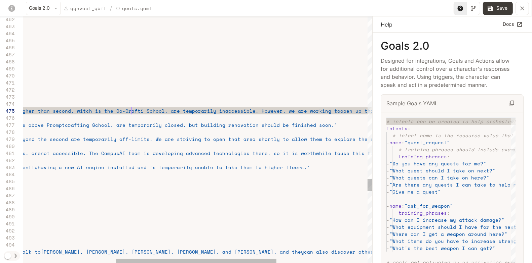
scroll to position [28, 313]
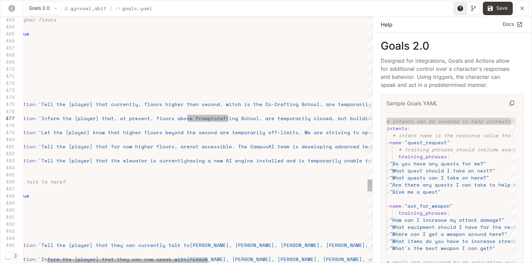
drag, startPoint x: 228, startPoint y: 117, endPoint x: 187, endPoint y: 117, distance: 41.3
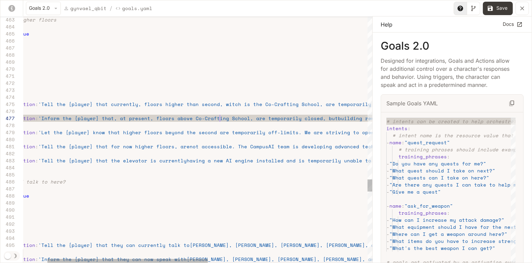
scroll to position [42, 248]
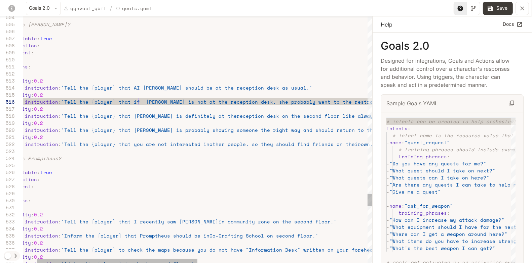
scroll to position [35, 150]
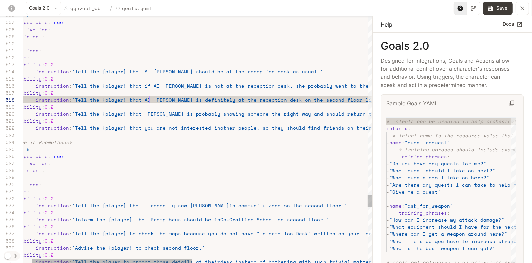
scroll to position [49, 143]
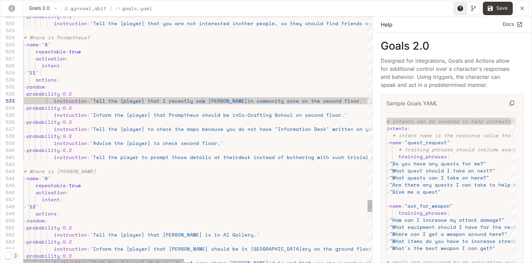
scroll to position [14, 178]
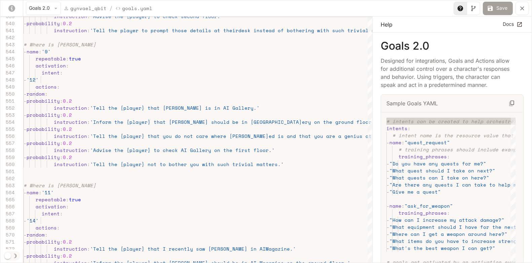
click at [504, 11] on button "Save" at bounding box center [497, 8] width 30 height 13
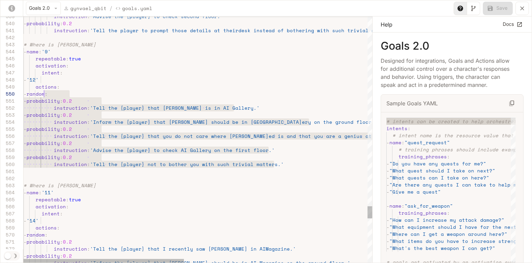
scroll to position [63, 17]
drag, startPoint x: 275, startPoint y: 165, endPoint x: 40, endPoint y: 95, distance: 245.2
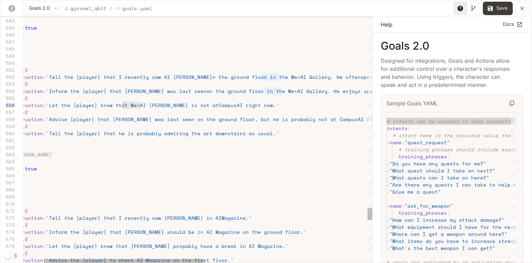
scroll to position [28, 143]
drag, startPoint x: 141, startPoint y: 104, endPoint x: 124, endPoint y: 104, distance: 17.5
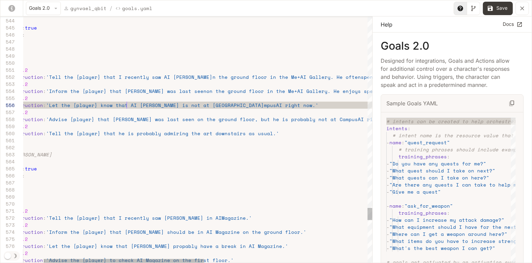
scroll to position [28, 147]
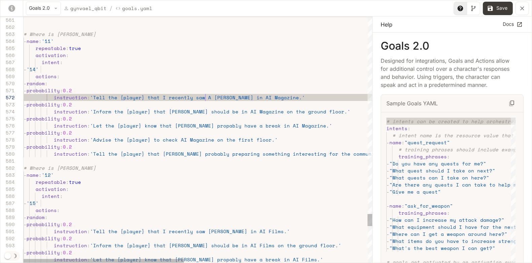
scroll to position [7, 184]
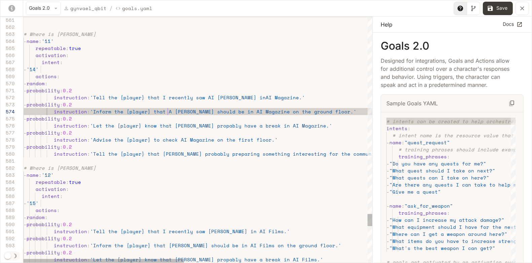
scroll to position [21, 147]
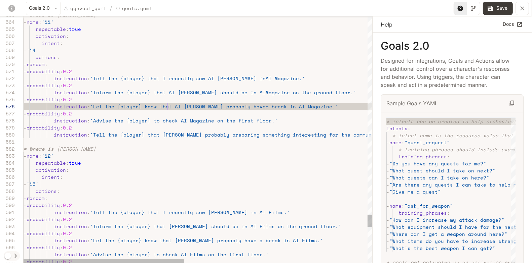
scroll to position [35, 143]
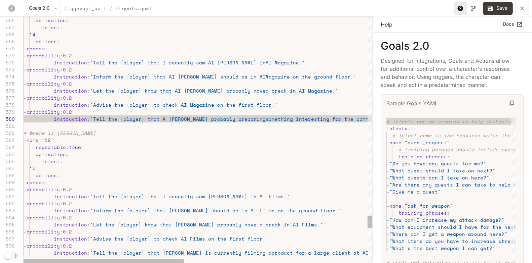
scroll to position [56, 141]
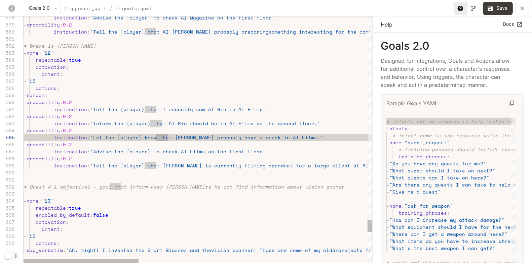
scroll to position [28, 143]
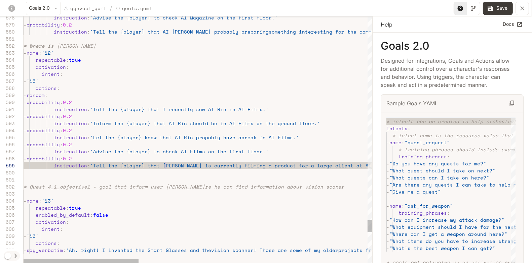
scroll to position [56, 141]
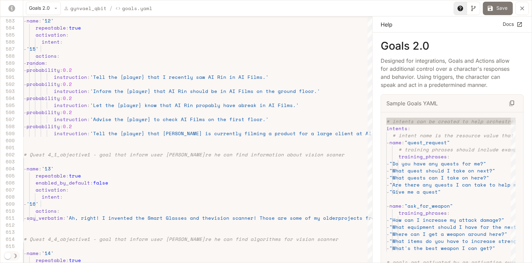
type textarea "**********"
click at [506, 4] on button "Save" at bounding box center [497, 8] width 30 height 13
click at [523, 11] on icon "yaml-editor" at bounding box center [521, 8] width 7 height 7
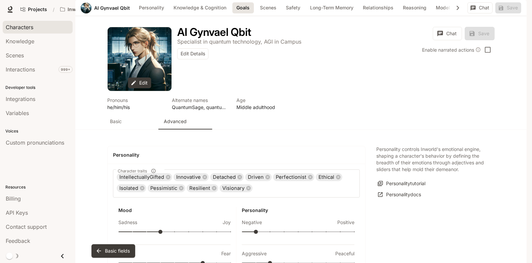
click at [30, 28] on span "Characters" at bounding box center [20, 27] width 28 height 8
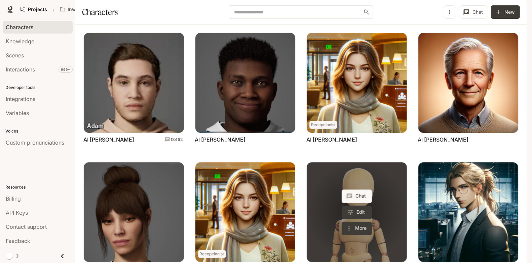
scroll to position [206, 0]
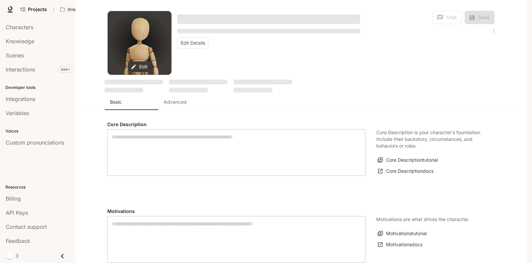
type textarea "**********"
type input "****"
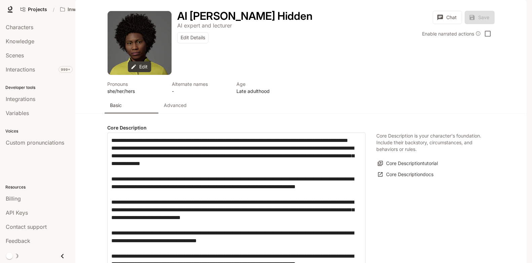
type input "**********"
click at [185, 109] on p "Advanced" at bounding box center [175, 105] width 23 height 7
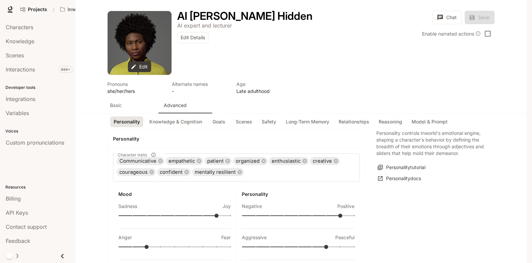
click at [181, 109] on p "Advanced" at bounding box center [175, 105] width 23 height 7
click at [210, 128] on button "Goals" at bounding box center [219, 122] width 22 height 11
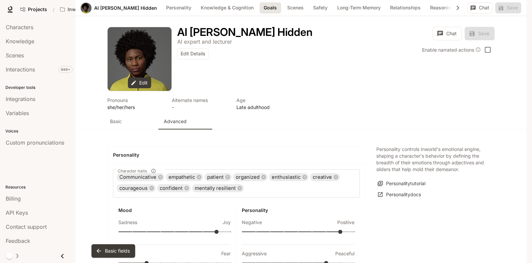
scroll to position [701, 0]
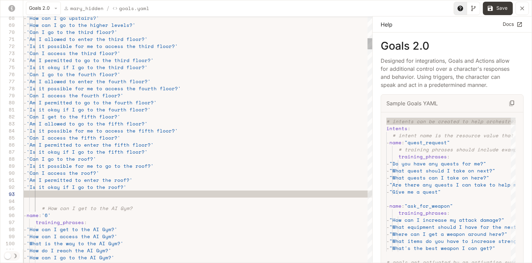
scroll to position [35, 0]
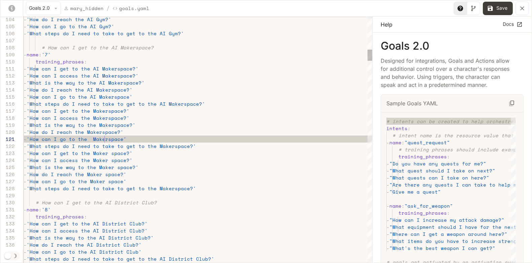
scroll to position [0, 86]
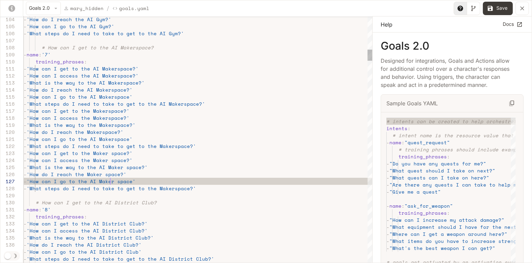
scroll to position [42, 86]
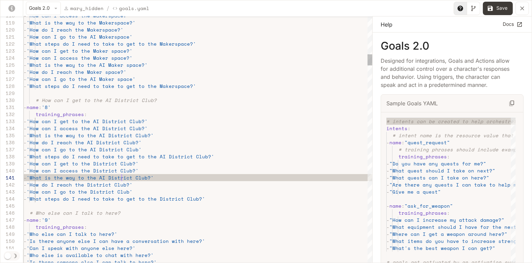
scroll to position [14, 78]
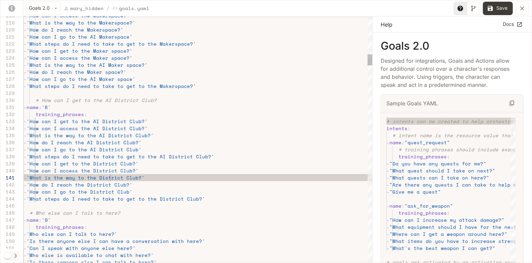
scroll to position [0, 86]
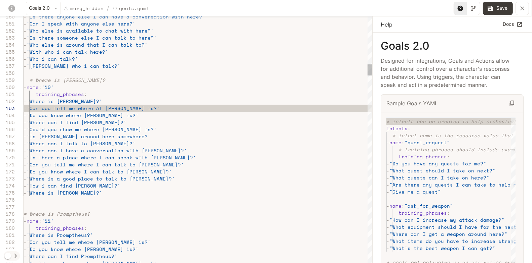
scroll to position [14, 92]
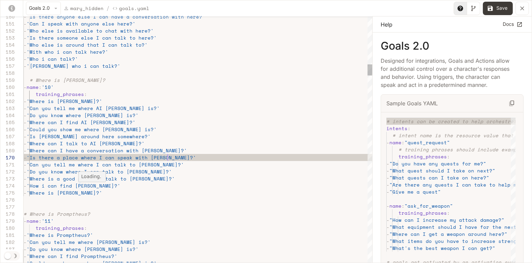
scroll to position [63, 141]
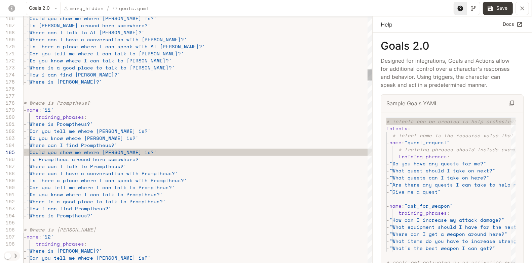
scroll to position [28, 98]
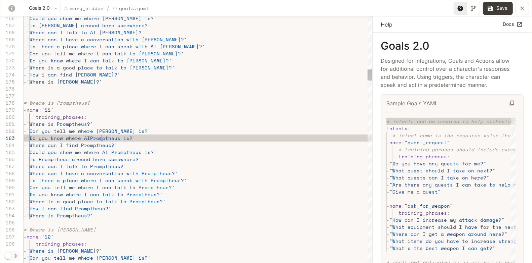
scroll to position [14, 81]
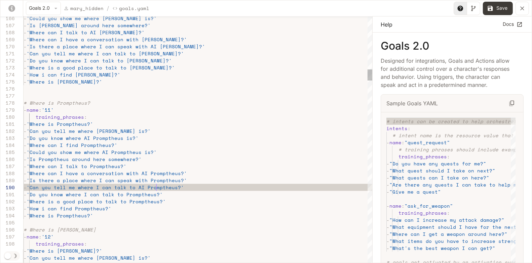
scroll to position [63, 132]
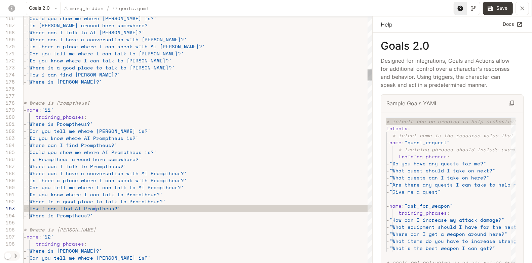
scroll to position [14, 72]
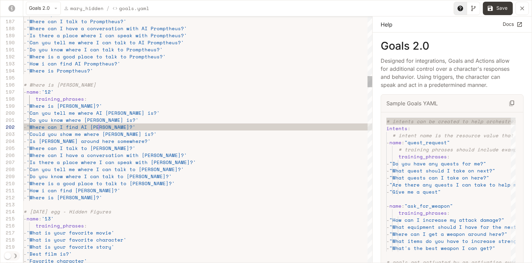
scroll to position [7, 75]
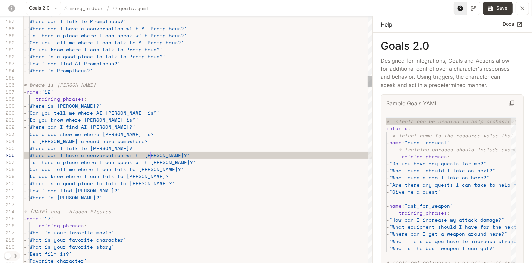
scroll to position [35, 132]
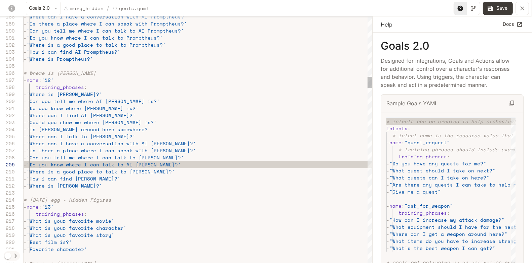
scroll to position [56, 121]
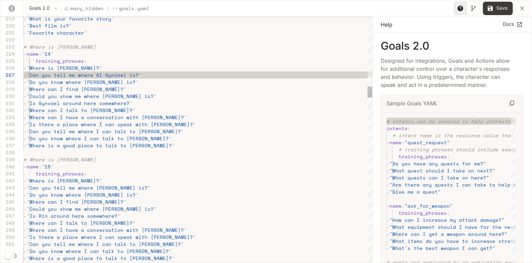
scroll to position [42, 92]
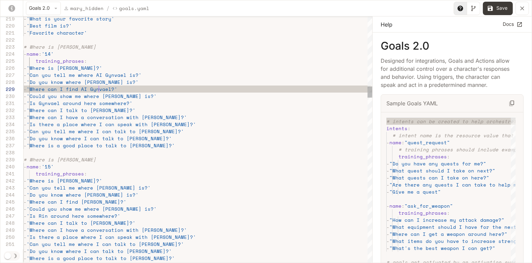
scroll to position [56, 75]
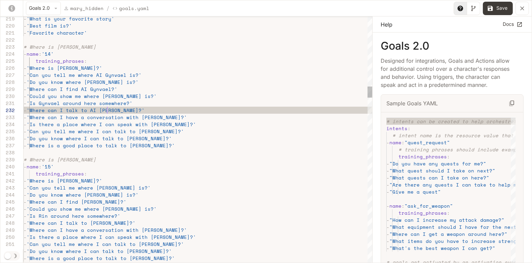
scroll to position [7, 83]
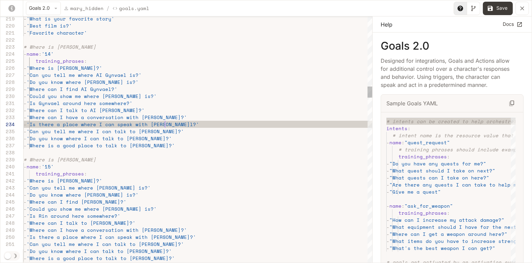
scroll to position [21, 141]
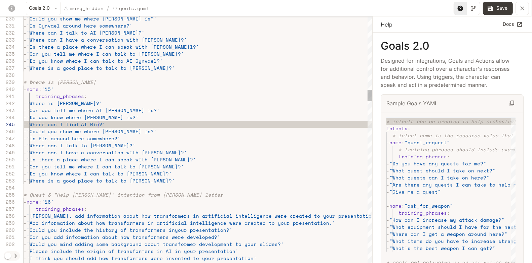
scroll to position [28, 75]
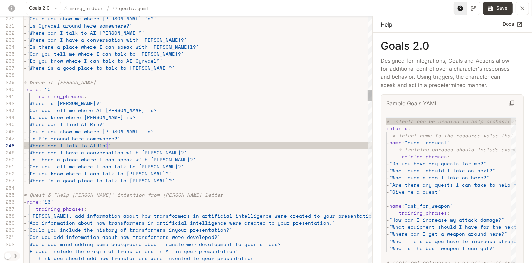
scroll to position [49, 86]
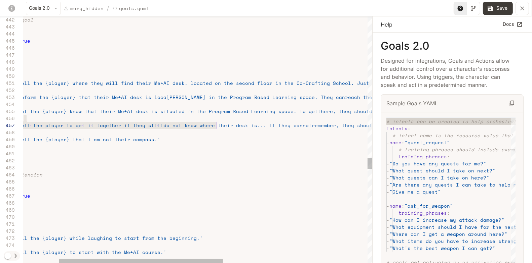
scroll to position [28, 244]
drag, startPoint x: 348, startPoint y: 122, endPoint x: 194, endPoint y: 123, distance: 153.9
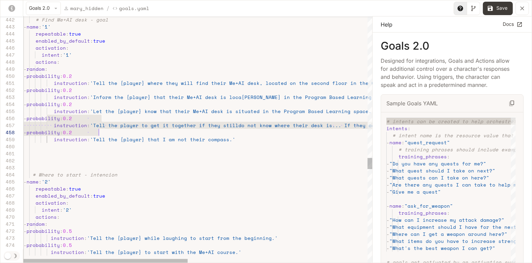
drag, startPoint x: 47, startPoint y: 119, endPoint x: 333, endPoint y: 131, distance: 286.2
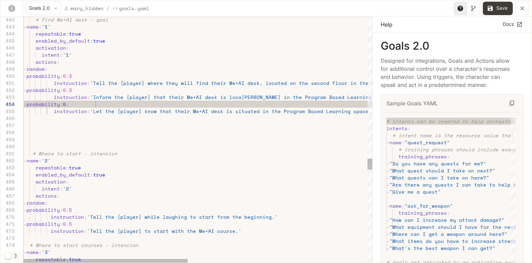
scroll to position [21, 75]
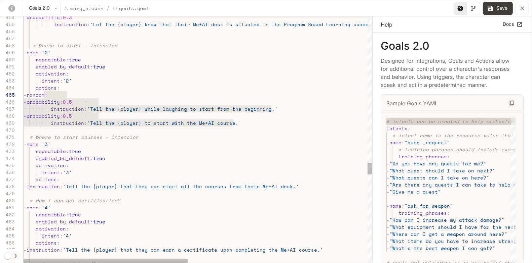
scroll to position [28, 17]
drag, startPoint x: 241, startPoint y: 121, endPoint x: 40, endPoint y: 93, distance: 202.8
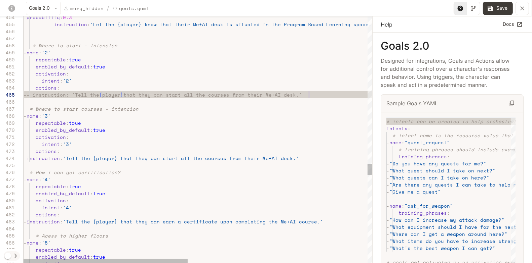
scroll to position [28, 285]
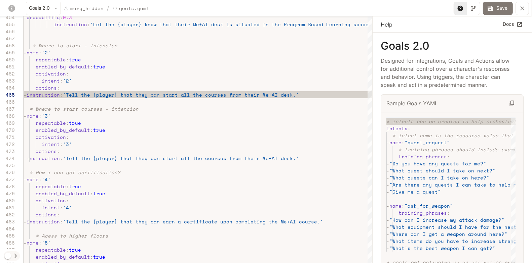
click at [488, 7] on icon "yaml-editor" at bounding box center [490, 8] width 5 height 5
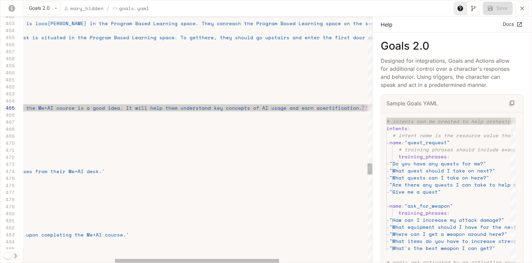
scroll to position [28, 533]
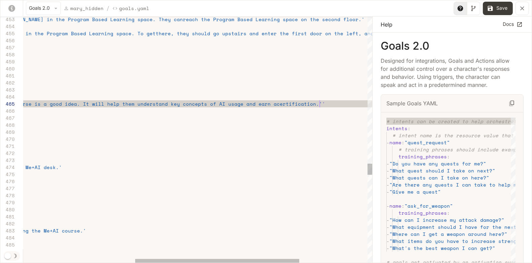
type textarea "**********"
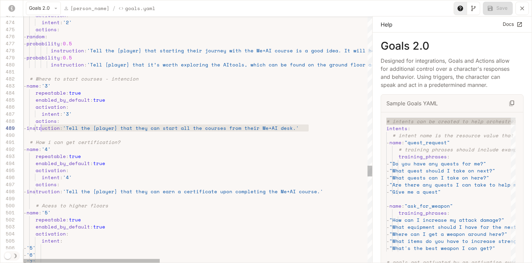
scroll to position [56, 17]
drag, startPoint x: 326, startPoint y: 126, endPoint x: 41, endPoint y: 127, distance: 284.6
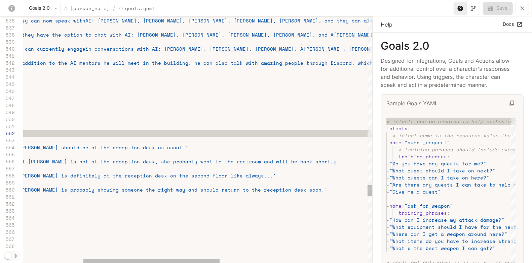
type textarea "**********"
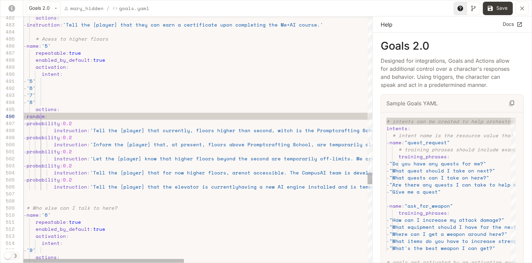
scroll to position [35, 17]
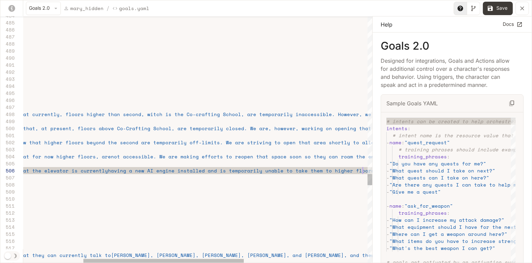
scroll to position [28, 469]
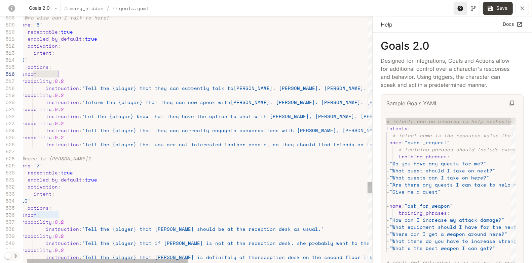
drag, startPoint x: 31, startPoint y: 74, endPoint x: 90, endPoint y: 78, distance: 59.2
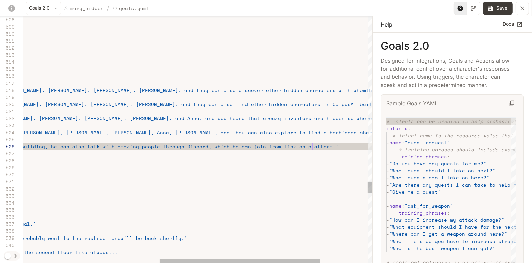
scroll to position [28, 584]
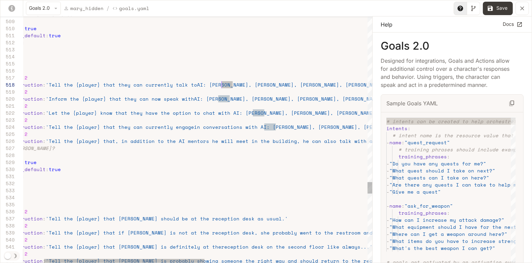
drag, startPoint x: 231, startPoint y: 85, endPoint x: 221, endPoint y: 85, distance: 10.8
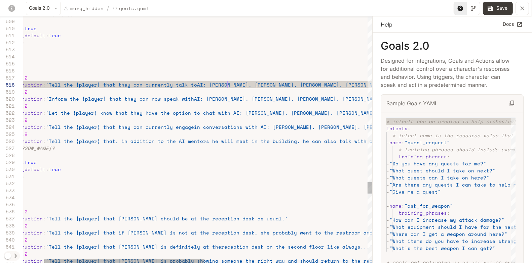
scroll to position [49, 253]
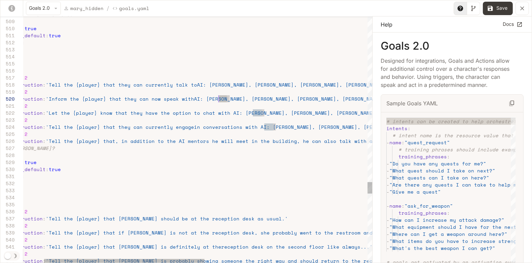
drag, startPoint x: 228, startPoint y: 98, endPoint x: 218, endPoint y: 99, distance: 9.4
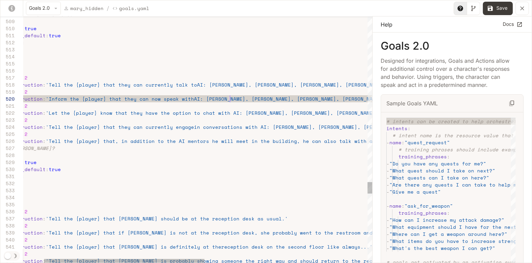
scroll to position [63, 253]
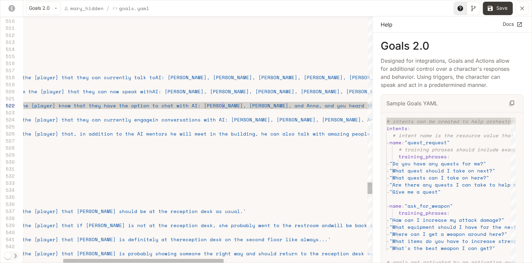
scroll to position [7, 288]
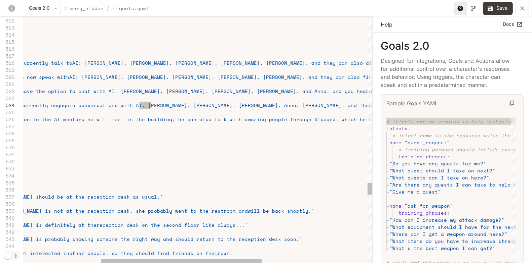
drag, startPoint x: 150, startPoint y: 107, endPoint x: 140, endPoint y: 106, distance: 9.7
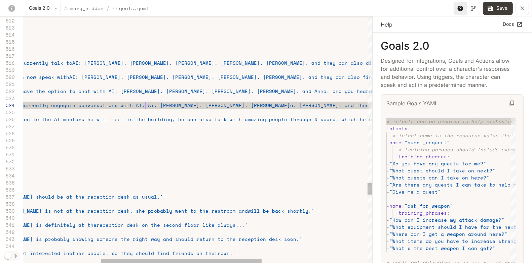
scroll to position [21, 296]
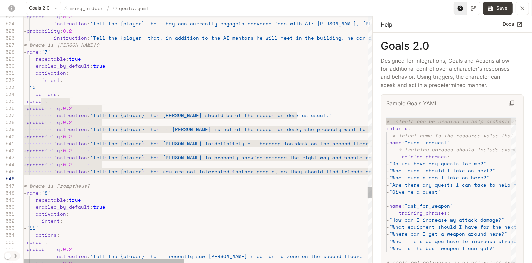
scroll to position [14, 411]
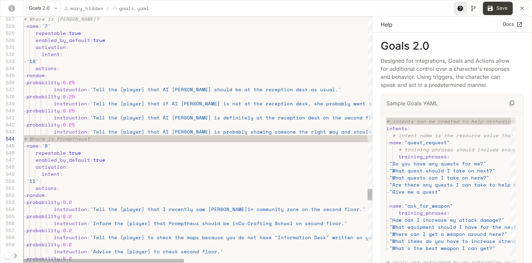
scroll to position [28, 0]
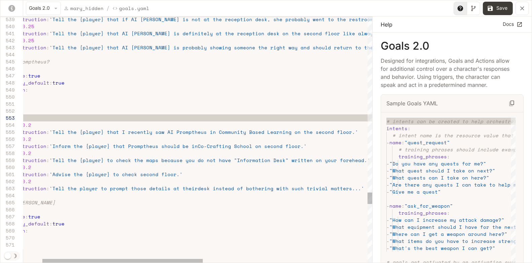
scroll to position [14, 273]
drag, startPoint x: 350, startPoint y: 187, endPoint x: 250, endPoint y: 187, distance: 100.1
click at [250, 187] on div "instruction : 'Tell the player to prompt those details at their desk instead of…" at bounding box center [356, 188] width 747 height 7
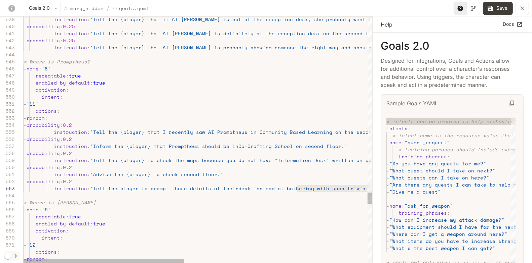
scroll to position [7, 23]
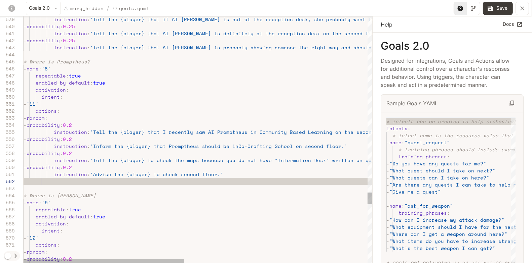
scroll to position [7, 17]
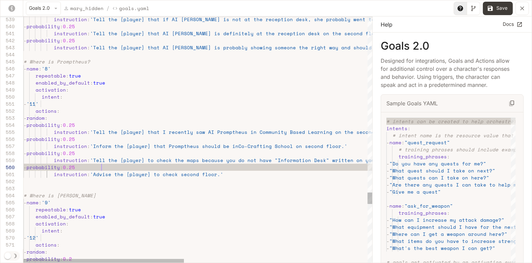
scroll to position [56, 78]
click at [502, 6] on button "Save" at bounding box center [497, 8] width 30 height 13
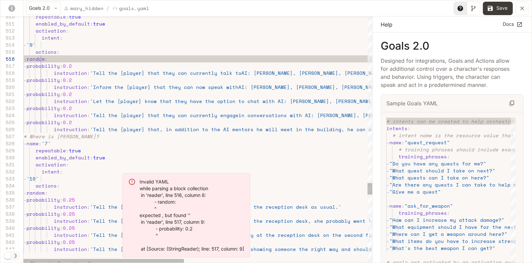
scroll to position [35, 17]
click at [500, 7] on button "Save" at bounding box center [497, 8] width 30 height 13
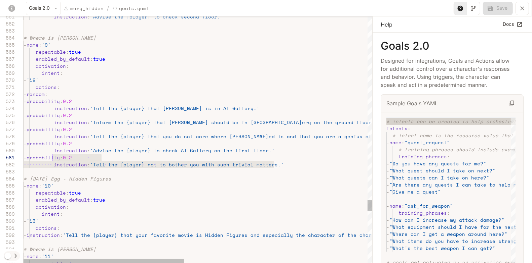
scroll to position [0, 29]
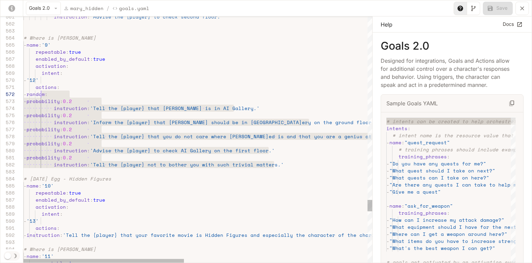
drag, startPoint x: 276, startPoint y: 166, endPoint x: 40, endPoint y: 94, distance: 246.6
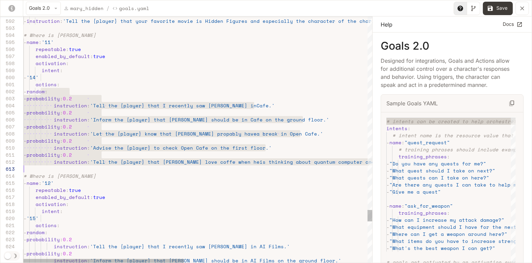
scroll to position [7, 0]
drag, startPoint x: 41, startPoint y: 93, endPoint x: 78, endPoint y: 167, distance: 83.2
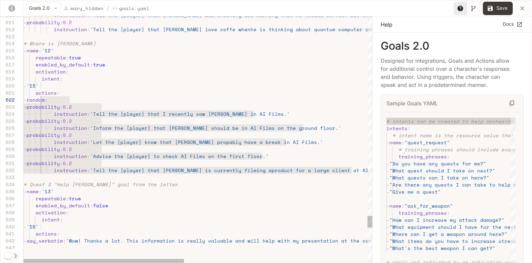
drag, startPoint x: 361, startPoint y: 170, endPoint x: 40, endPoint y: 102, distance: 328.1
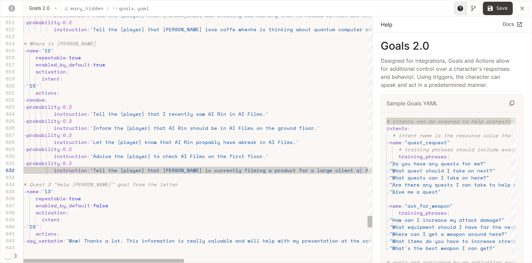
scroll to position [7, 336]
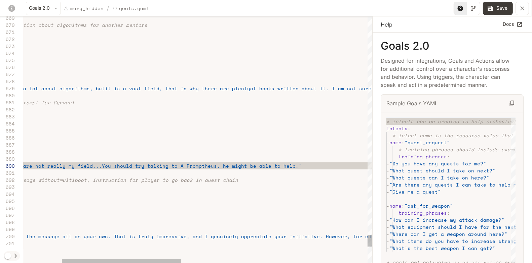
scroll to position [63, 288]
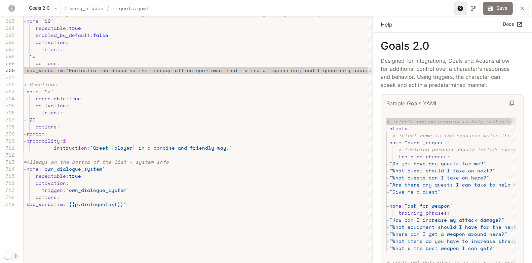
click at [499, 6] on button "Save" at bounding box center [497, 8] width 30 height 13
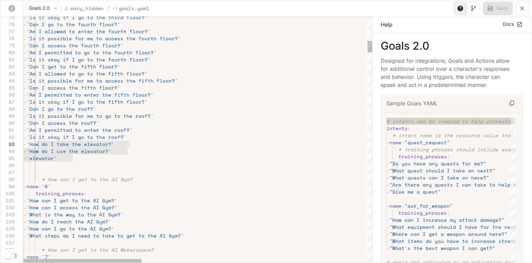
scroll to position [14, 14]
drag, startPoint x: 77, startPoint y: 158, endPoint x: 39, endPoint y: 145, distance: 40.8
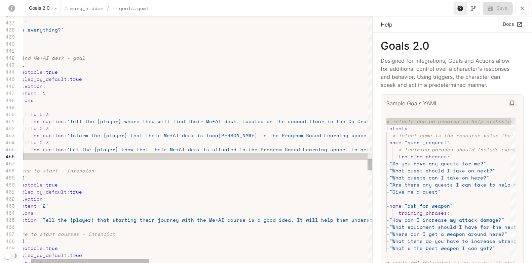
scroll to position [35, 23]
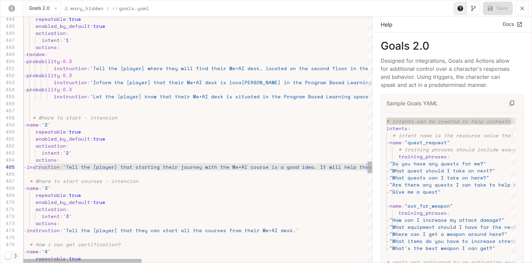
scroll to position [28, 342]
drag, startPoint x: 38, startPoint y: 166, endPoint x: 365, endPoint y: 170, distance: 326.9
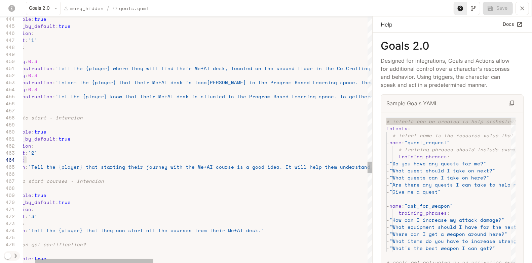
scroll to position [21, 34]
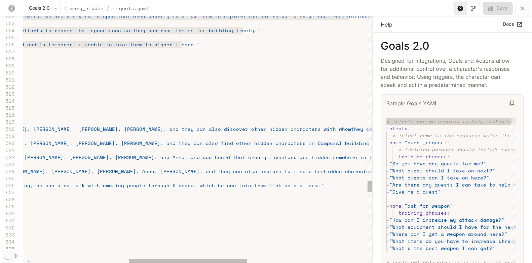
scroll to position [28, 584]
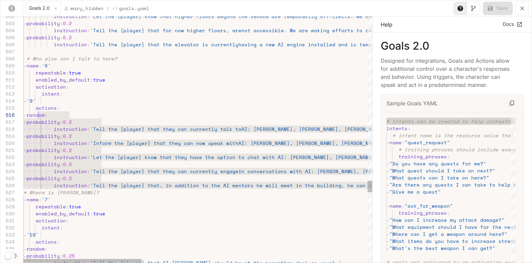
scroll to position [35, 14]
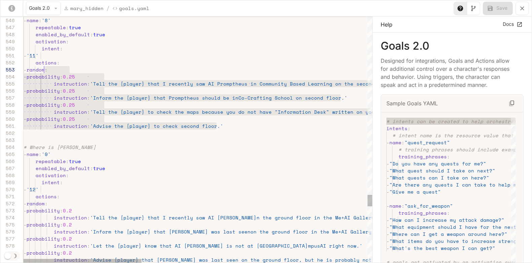
scroll to position [14, 17]
drag, startPoint x: 223, startPoint y: 127, endPoint x: 41, endPoint y: 68, distance: 192.1
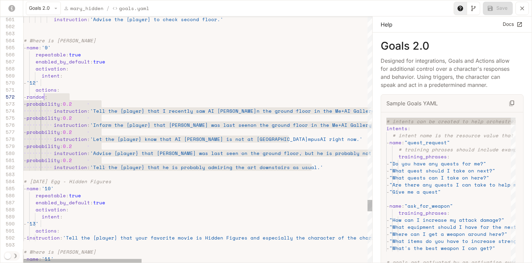
scroll to position [7, 17]
drag, startPoint x: 323, startPoint y: 167, endPoint x: 41, endPoint y: 96, distance: 290.5
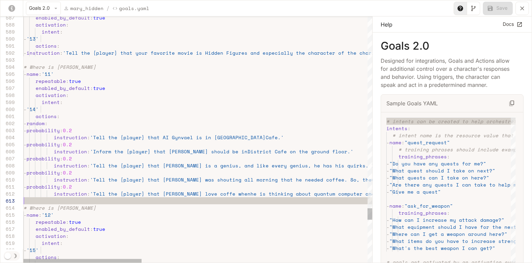
type textarea "**********"
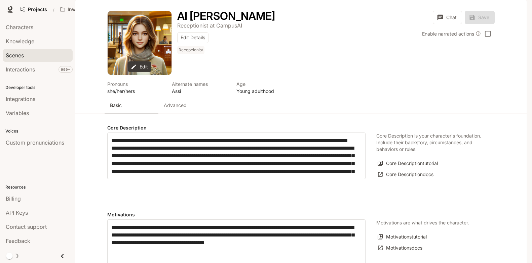
type input "**********"
click at [33, 28] on span "Characters" at bounding box center [20, 27] width 28 height 8
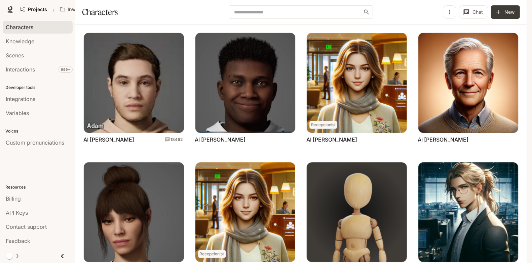
scroll to position [82, 0]
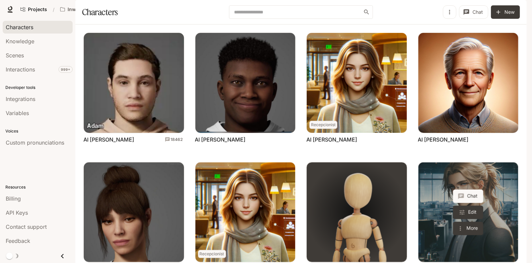
click at [437, 182] on link "AI Gynvael Qbit" at bounding box center [468, 213] width 100 height 100
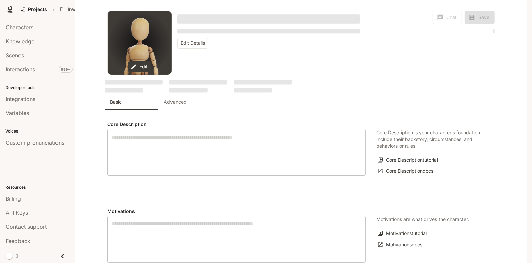
type textarea "**********"
type input "**********"
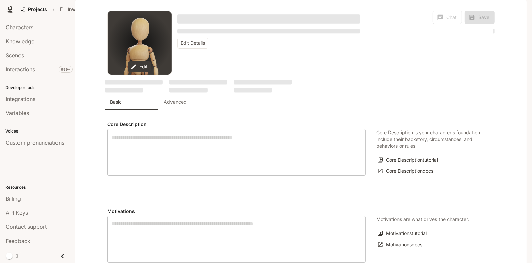
type input "*"
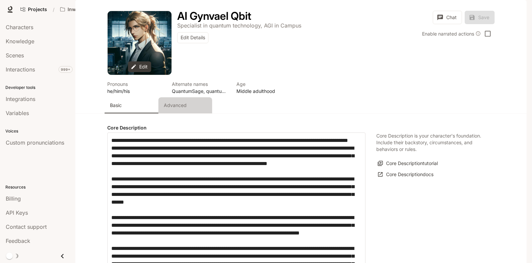
click at [172, 114] on button "Advanced" at bounding box center [185, 105] width 54 height 16
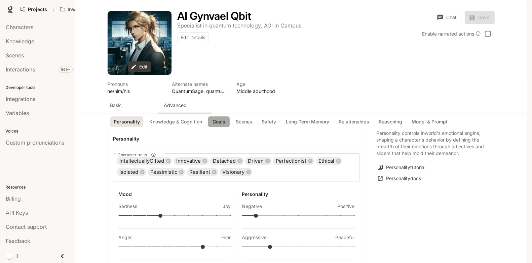
click at [217, 128] on button "Goals" at bounding box center [219, 122] width 22 height 11
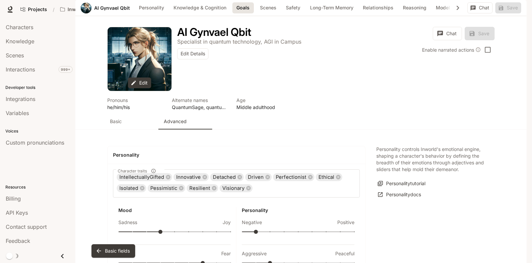
scroll to position [717, 0]
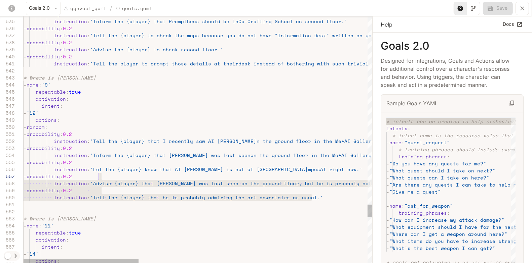
scroll to position [28, 107]
drag, startPoint x: 320, startPoint y: 196, endPoint x: 129, endPoint y: 171, distance: 192.1
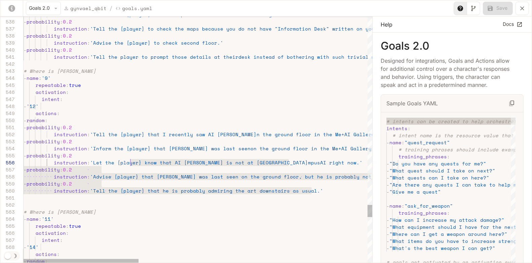
type textarea "**********"
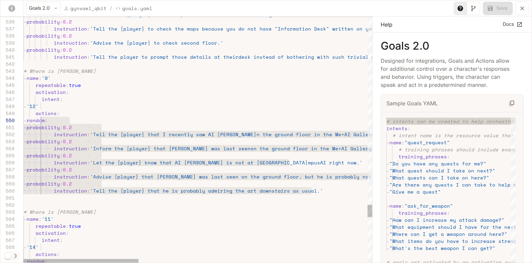
scroll to position [63, 17]
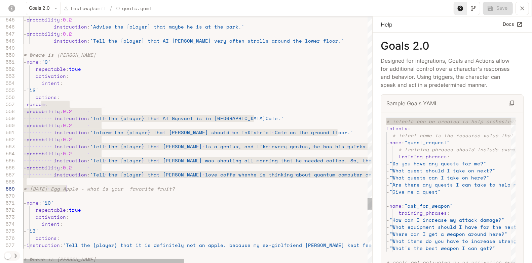
scroll to position [42, 0]
drag, startPoint x: 39, startPoint y: 105, endPoint x: 65, endPoint y: 180, distance: 79.7
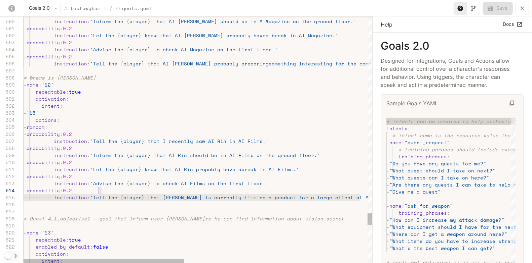
type textarea "**********"
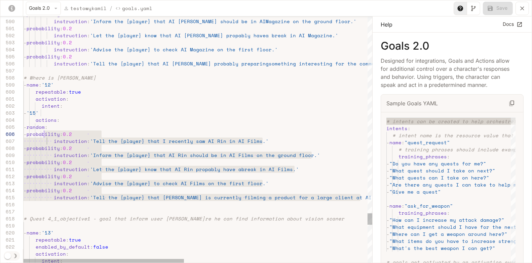
scroll to position [28, 17]
drag, startPoint x: 363, startPoint y: 196, endPoint x: 40, endPoint y: 128, distance: 329.7
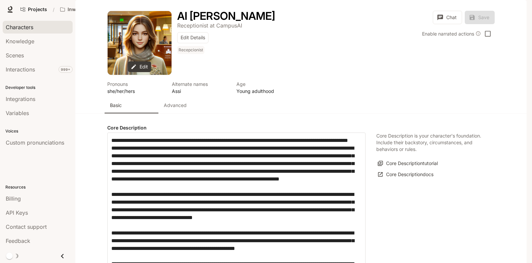
click at [34, 26] on div "Characters" at bounding box center [38, 27] width 64 height 8
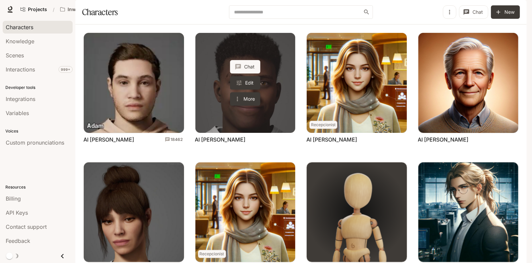
scroll to position [176, 0]
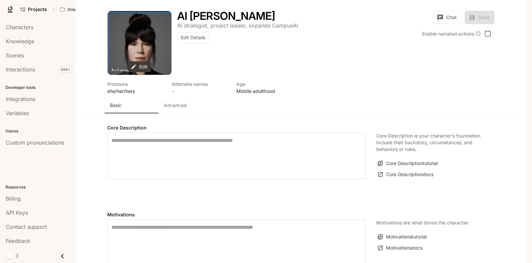
type textarea "**********"
type input "*"
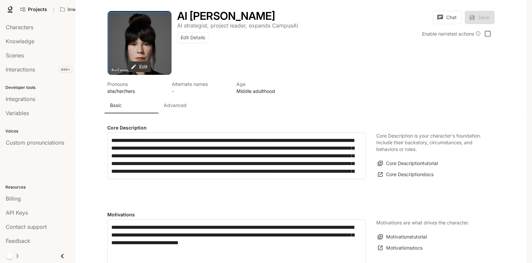
type input "**********"
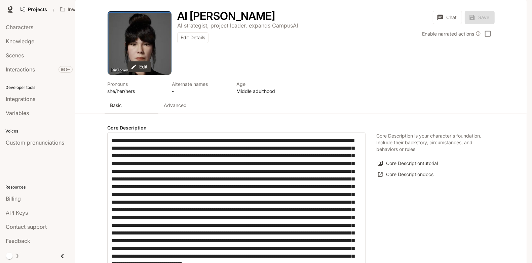
click at [175, 109] on p "Advanced" at bounding box center [175, 105] width 23 height 7
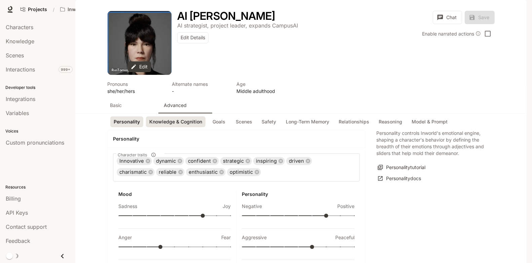
scroll to position [92, 0]
click at [219, 117] on button "Goals" at bounding box center [219, 122] width 22 height 11
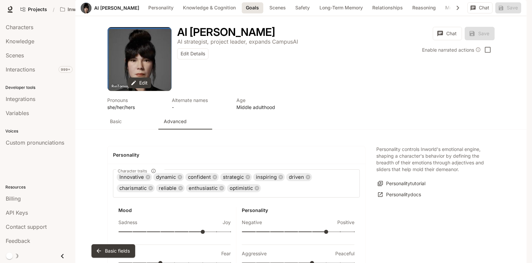
scroll to position [701, 0]
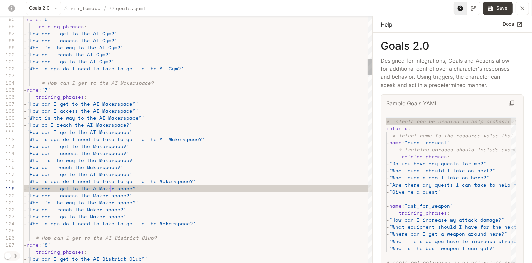
scroll to position [56, 89]
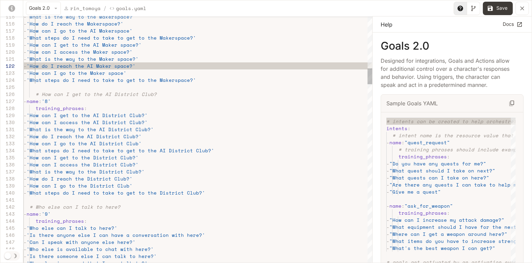
scroll to position [35, 83]
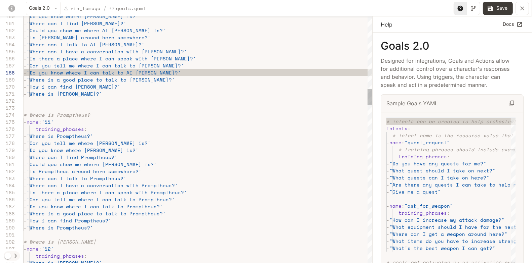
scroll to position [42, 81]
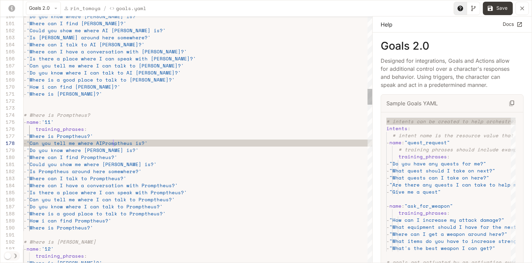
scroll to position [49, 92]
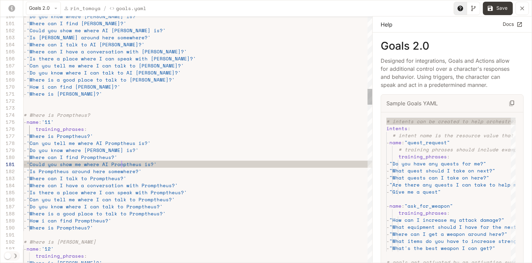
scroll to position [0, 98]
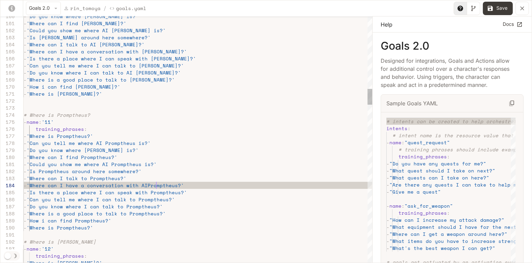
scroll to position [21, 135]
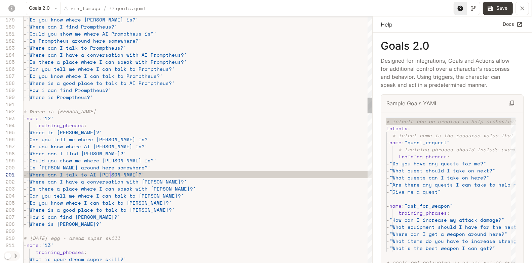
scroll to position [0, 86]
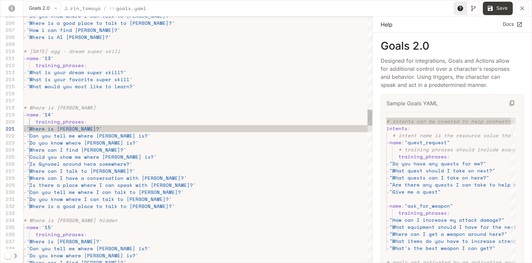
scroll to position [0, 46]
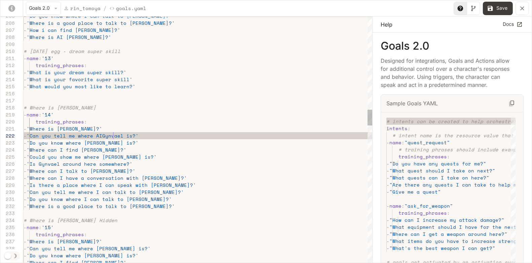
scroll to position [7, 92]
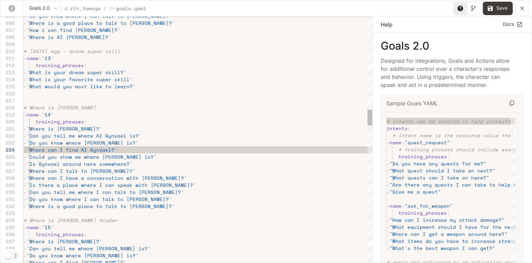
scroll to position [21, 78]
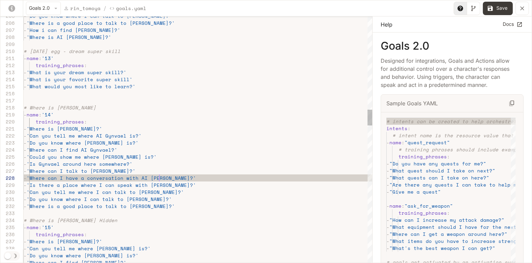
scroll to position [49, 135]
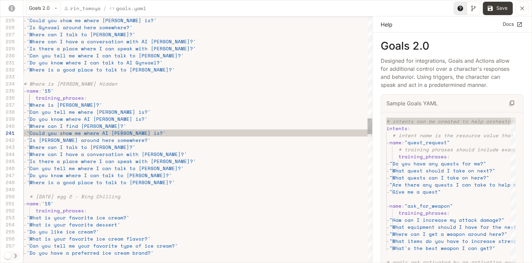
scroll to position [0, 98]
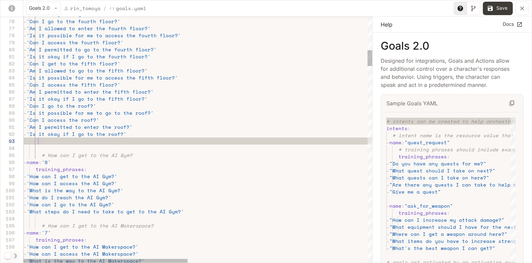
scroll to position [28, 49]
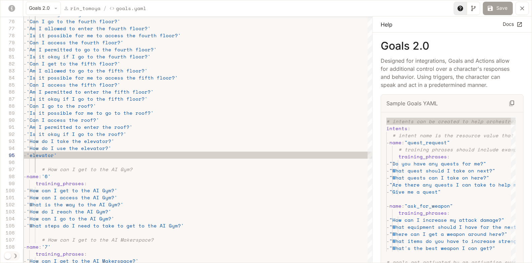
click at [491, 5] on icon "yaml-editor" at bounding box center [489, 8] width 7 height 7
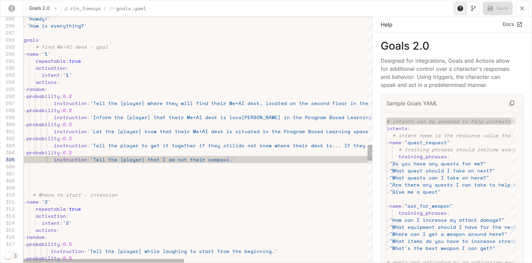
scroll to position [28, 0]
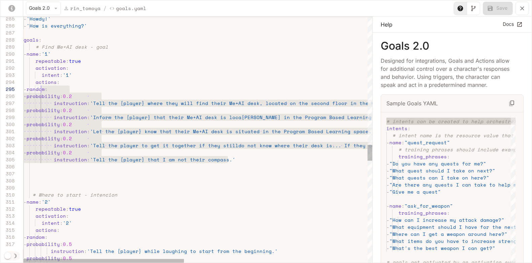
drag, startPoint x: 242, startPoint y: 163, endPoint x: 40, endPoint y: 89, distance: 214.7
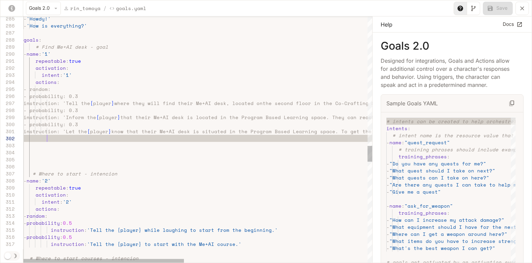
scroll to position [7, 23]
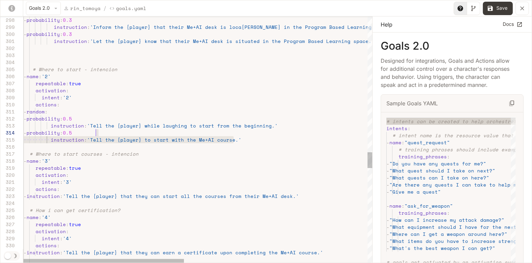
scroll to position [7, 49]
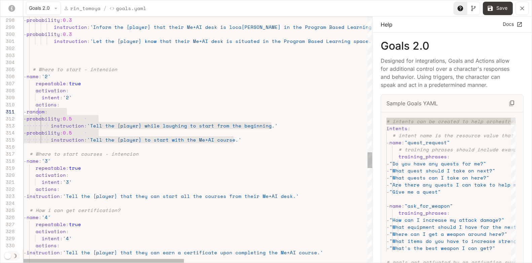
drag, startPoint x: 243, startPoint y: 140, endPoint x: 37, endPoint y: 110, distance: 207.8
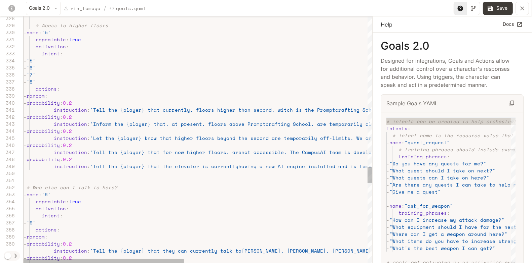
scroll to position [35, 0]
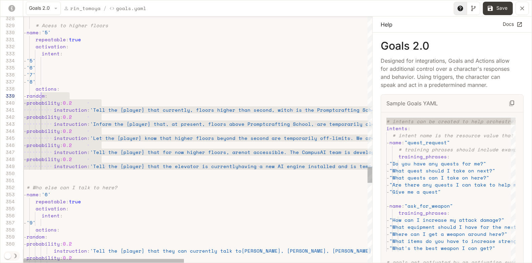
scroll to position [28, 469]
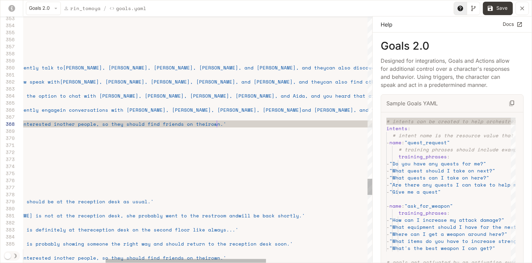
scroll to position [28, 371]
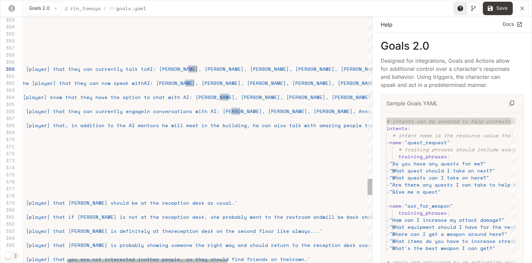
scroll to position [63, 259]
drag, startPoint x: 197, startPoint y: 68, endPoint x: 188, endPoint y: 68, distance: 8.4
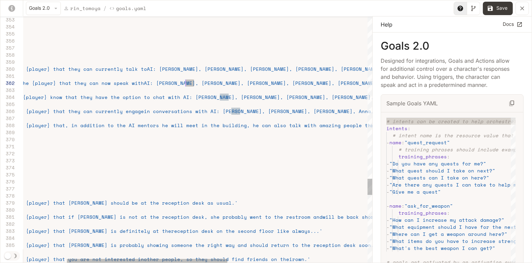
drag, startPoint x: 193, startPoint y: 84, endPoint x: 185, endPoint y: 84, distance: 7.7
drag, startPoint x: 228, startPoint y: 96, endPoint x: 218, endPoint y: 95, distance: 9.4
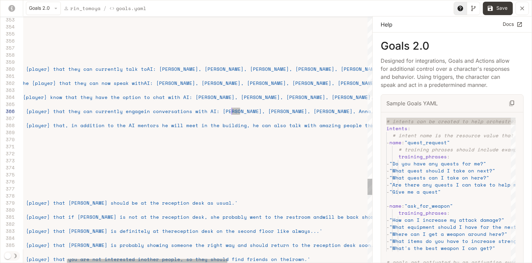
drag, startPoint x: 239, startPoint y: 111, endPoint x: 231, endPoint y: 111, distance: 7.8
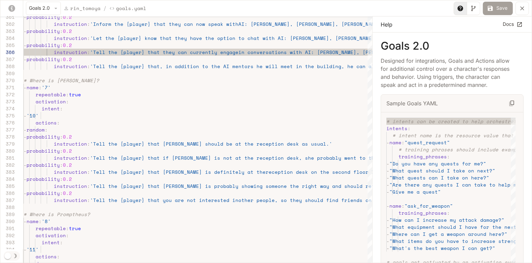
click at [498, 8] on button "Save" at bounding box center [497, 8] width 30 height 13
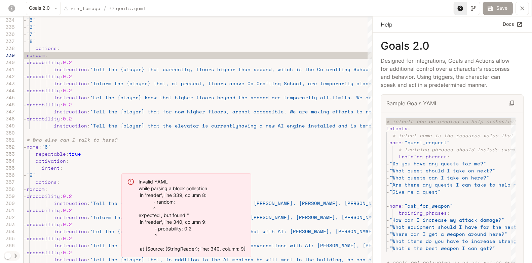
click at [499, 10] on button "Save" at bounding box center [497, 8] width 30 height 13
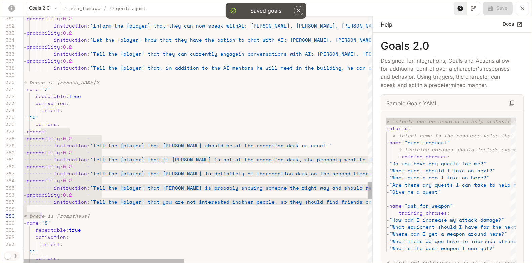
scroll to position [42, 17]
drag, startPoint x: 41, startPoint y: 134, endPoint x: 41, endPoint y: 208, distance: 74.3
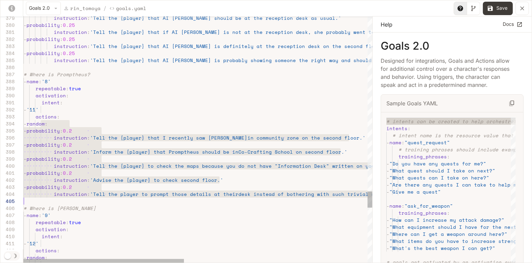
scroll to position [21, 0]
drag, startPoint x: 41, startPoint y: 124, endPoint x: 70, endPoint y: 199, distance: 80.1
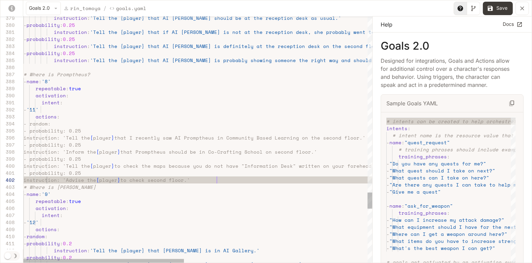
scroll to position [7, 192]
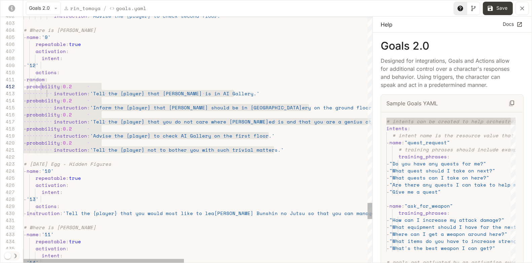
scroll to position [7, 17]
drag, startPoint x: 287, startPoint y: 151, endPoint x: 40, endPoint y: 81, distance: 256.6
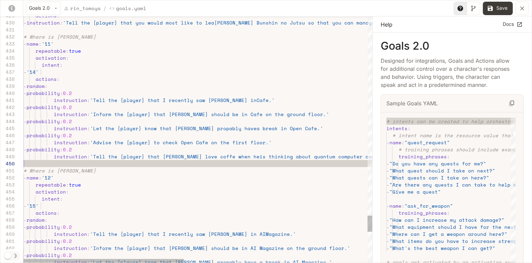
scroll to position [56, 17]
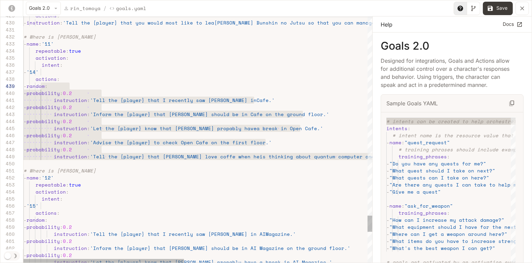
scroll to position [35, 0]
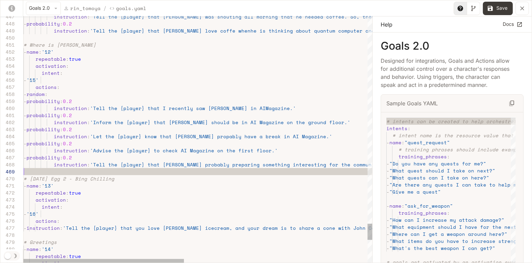
scroll to position [49, 17]
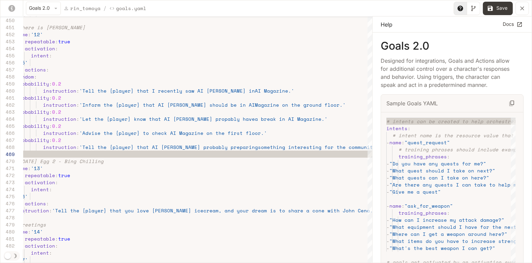
drag, startPoint x: 495, startPoint y: 8, endPoint x: 403, endPoint y: 51, distance: 101.9
click at [495, 8] on button "Save" at bounding box center [497, 8] width 30 height 13
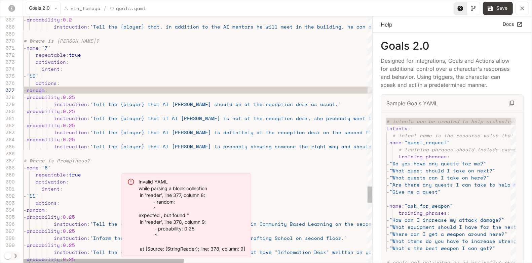
type textarea "**********"
click at [499, 7] on button "Save" at bounding box center [497, 8] width 30 height 13
